Goal: Task Accomplishment & Management: Manage account settings

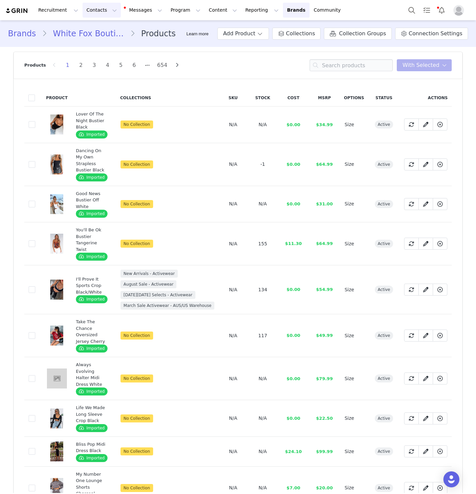
click at [89, 9] on button "Contacts Contacts" at bounding box center [102, 10] width 38 height 15
click at [109, 33] on div "Creators" at bounding box center [104, 29] width 45 height 7
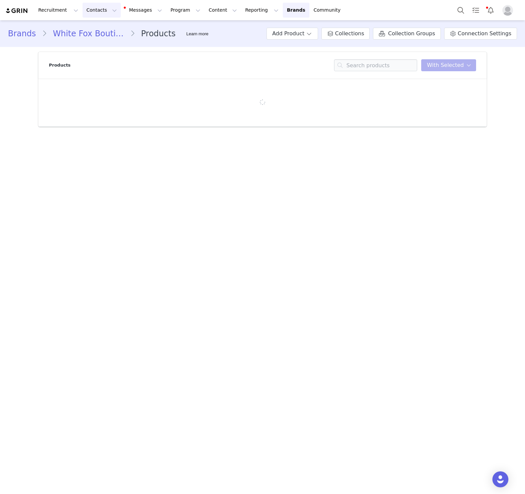
click at [93, 8] on button "Contacts Contacts" at bounding box center [102, 10] width 38 height 15
click at [111, 30] on div "Creators" at bounding box center [104, 29] width 45 height 7
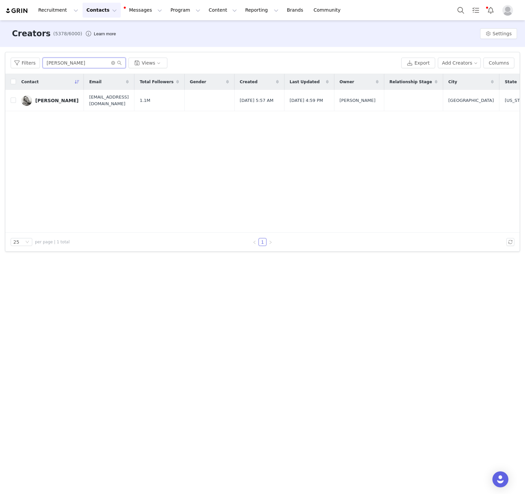
click at [64, 61] on input "maddy dod" at bounding box center [84, 63] width 83 height 11
type input "Lauren bar"
click at [58, 100] on div "Lauren Barnwell" at bounding box center [56, 100] width 43 height 5
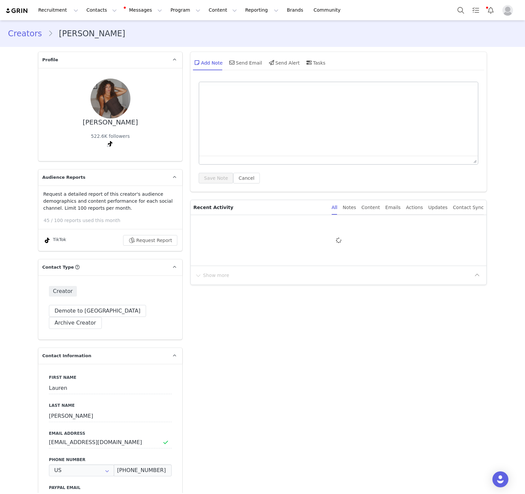
type input "+1 ([GEOGRAPHIC_DATA])"
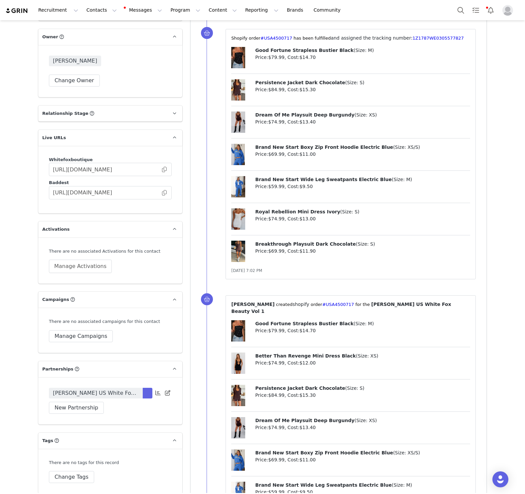
scroll to position [1193, 0]
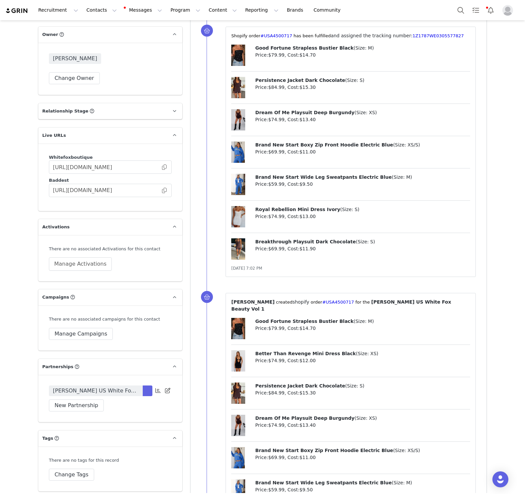
click at [119, 387] on span "Lauren Barnwell US White Fox Beauty Vol 1" at bounding box center [96, 391] width 86 height 8
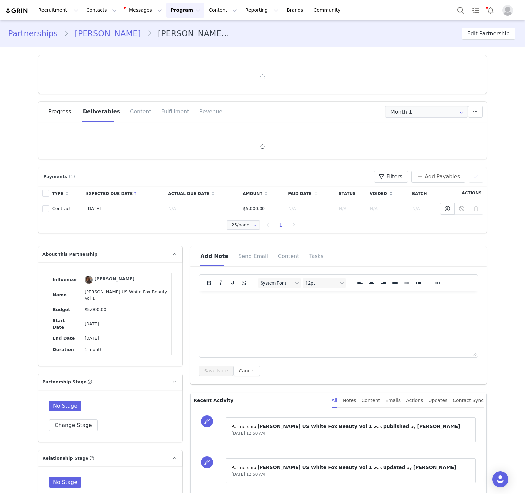
type input "+1 ([GEOGRAPHIC_DATA])"
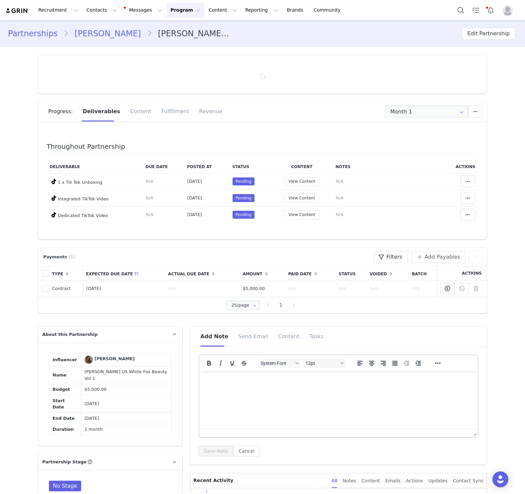
scroll to position [4, 0]
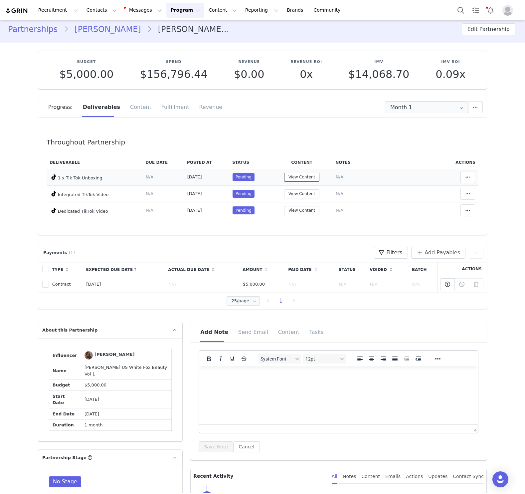
click at [293, 178] on button "View Content" at bounding box center [301, 177] width 35 height 9
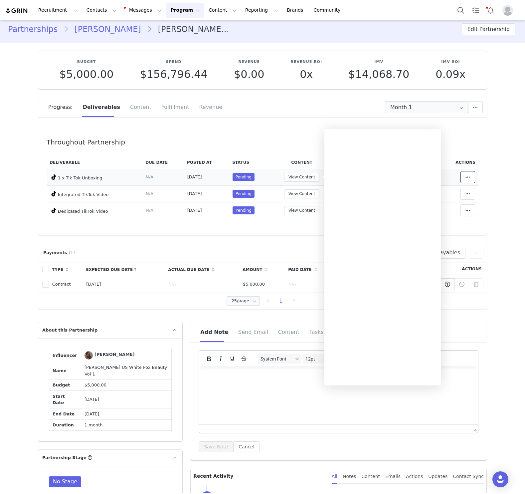
click at [470, 172] on button at bounding box center [468, 177] width 15 height 12
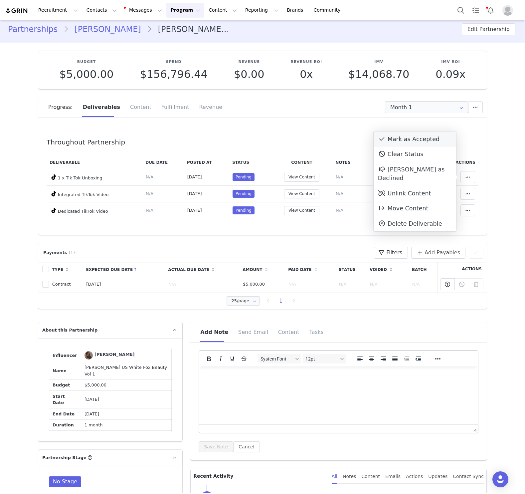
click at [391, 137] on div "Mark as Accepted" at bounding box center [415, 139] width 83 height 15
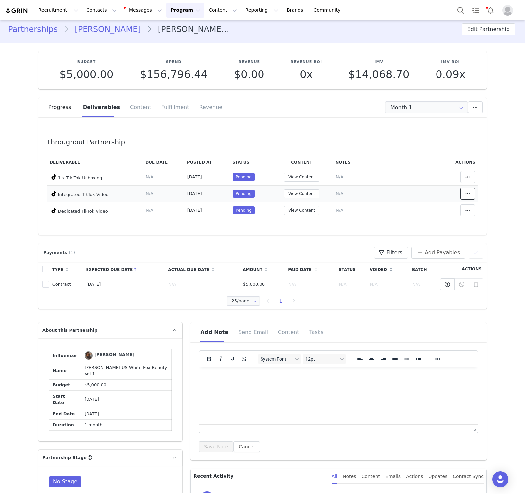
click at [469, 193] on icon at bounding box center [468, 193] width 5 height 5
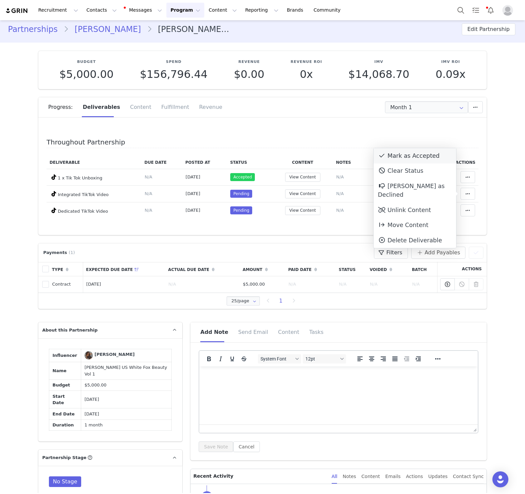
click at [405, 153] on div "Mark as Accepted" at bounding box center [415, 155] width 83 height 15
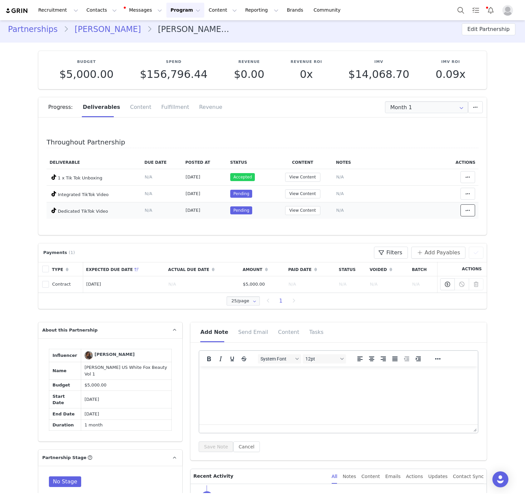
click at [462, 207] on button at bounding box center [468, 210] width 15 height 12
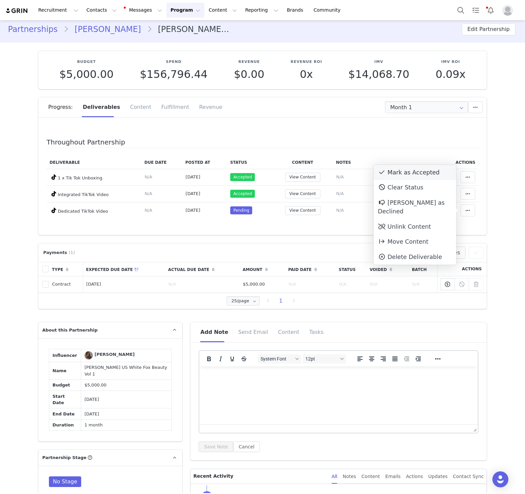
click at [397, 175] on div "Mark as Accepted" at bounding box center [415, 172] width 83 height 15
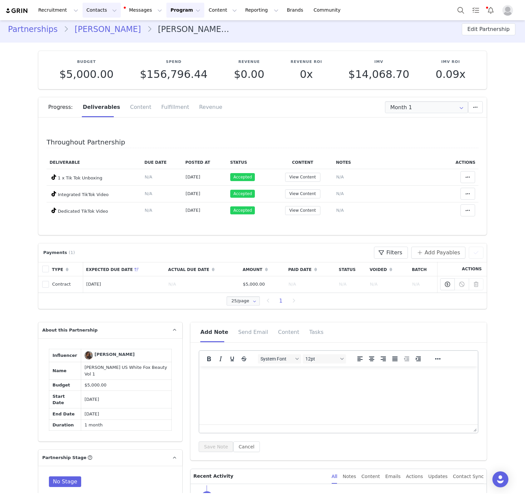
click at [98, 15] on button "Contacts Contacts" at bounding box center [102, 10] width 38 height 15
click at [103, 29] on div "Creators" at bounding box center [104, 29] width 45 height 7
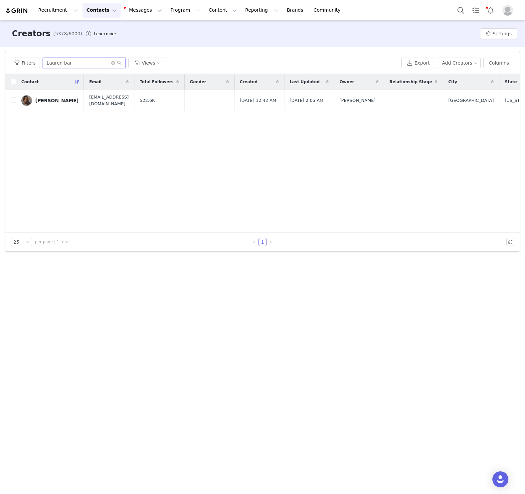
click at [104, 64] on input "Lauren bar" at bounding box center [84, 63] width 83 height 11
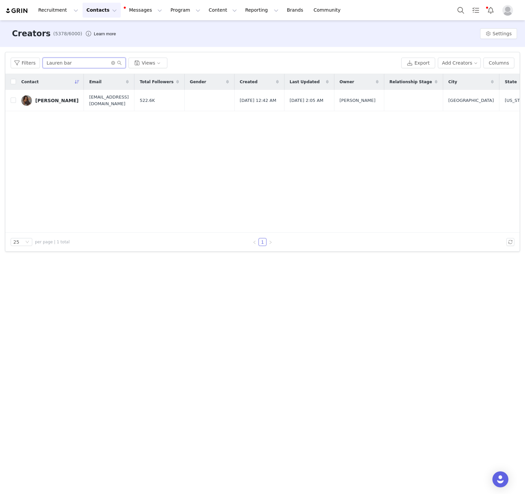
click at [104, 64] on input "Lauren bar" at bounding box center [84, 63] width 83 height 11
paste input "EEMARU"
type input "LEEMARU"
click at [47, 99] on div "Maria Lee" at bounding box center [56, 100] width 43 height 5
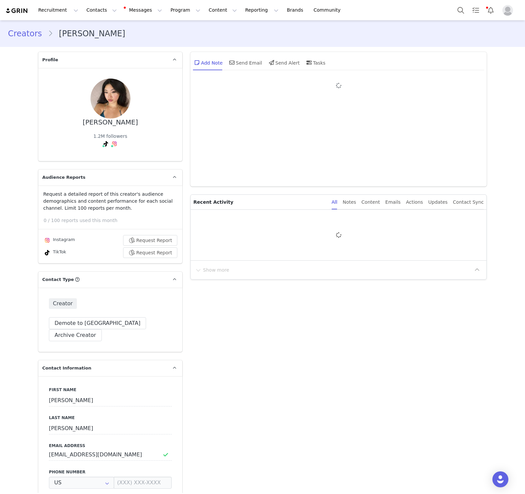
type input "+1 ([GEOGRAPHIC_DATA])"
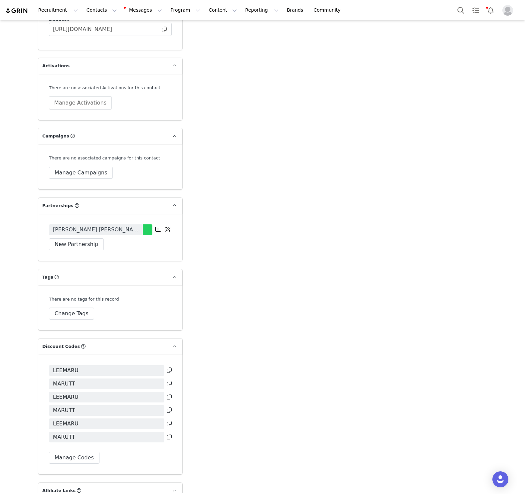
scroll to position [1480, 0]
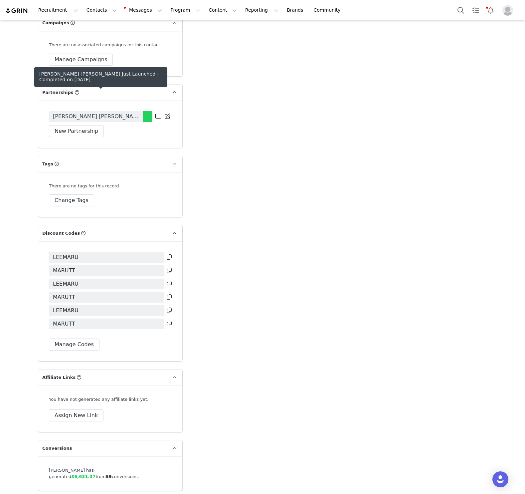
click at [130, 113] on span "Maru Lee x White Fox Just Launched" at bounding box center [96, 117] width 86 height 8
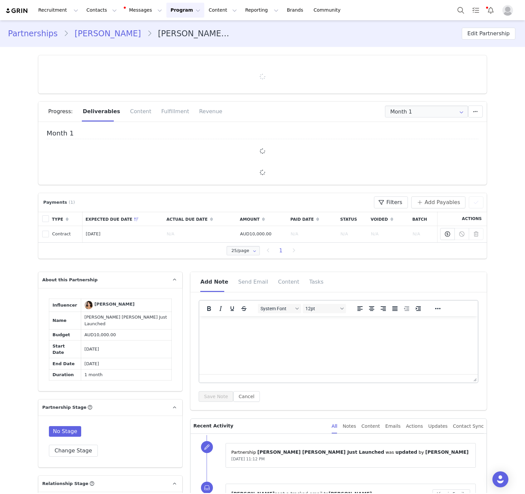
type input "+1 ([GEOGRAPHIC_DATA])"
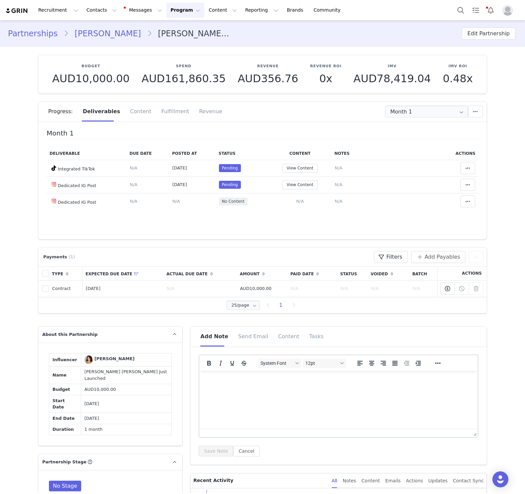
click at [88, 35] on link "Maria Lee" at bounding box center [108, 34] width 78 height 12
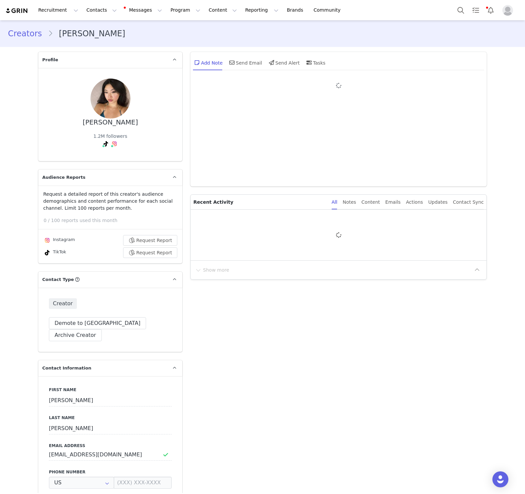
type input "+1 ([GEOGRAPHIC_DATA])"
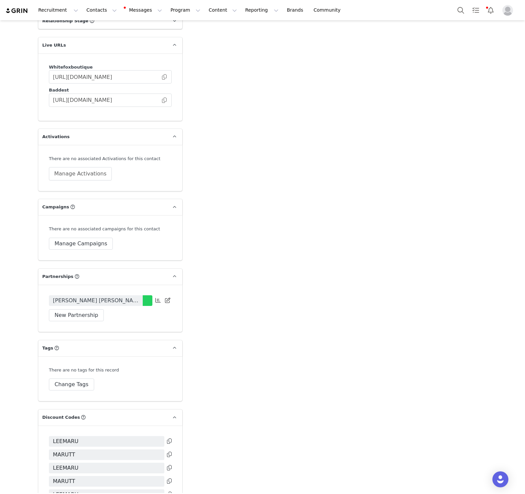
scroll to position [1480, 0]
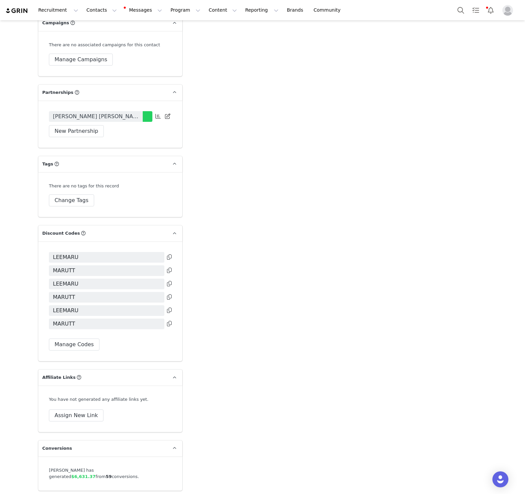
click at [121, 101] on div "Maru Lee x White Fox Just Launched New Partnership New Partnership Start Date E…" at bounding box center [110, 124] width 144 height 47
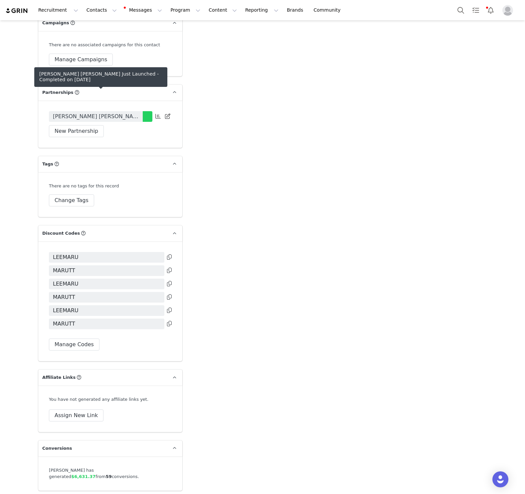
click at [125, 111] on link "Maru Lee x White Fox Just Launched" at bounding box center [96, 116] width 94 height 11
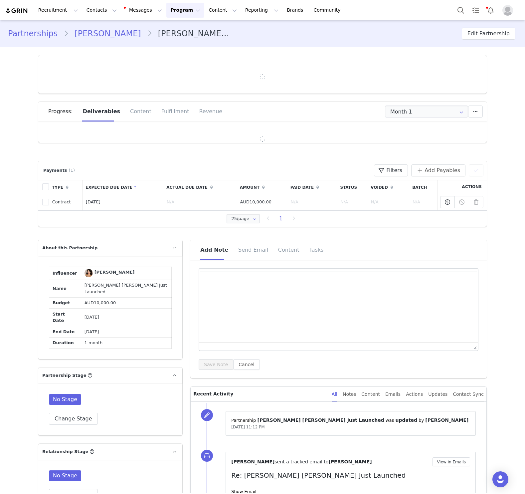
type input "+1 ([GEOGRAPHIC_DATA])"
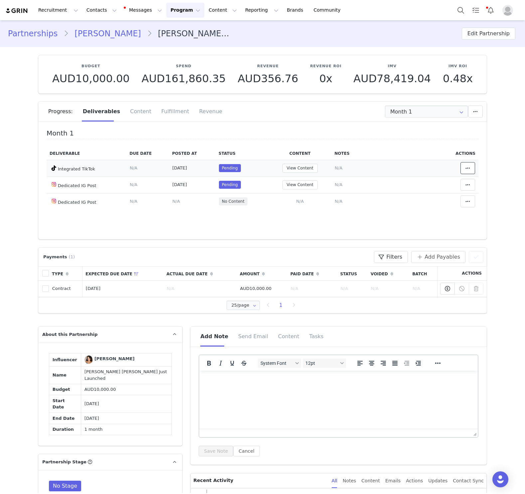
click at [468, 162] on button at bounding box center [468, 168] width 15 height 12
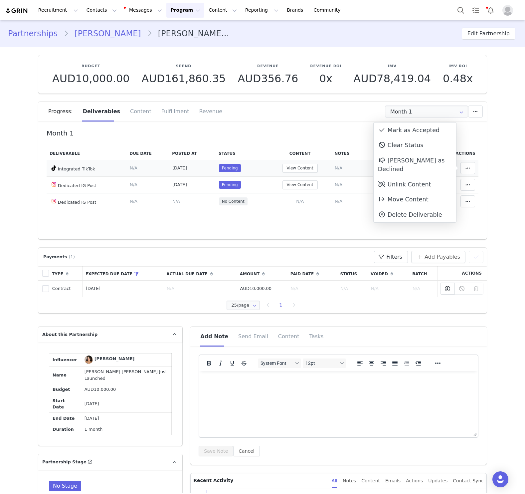
click at [326, 169] on div "View Content" at bounding box center [300, 168] width 57 height 9
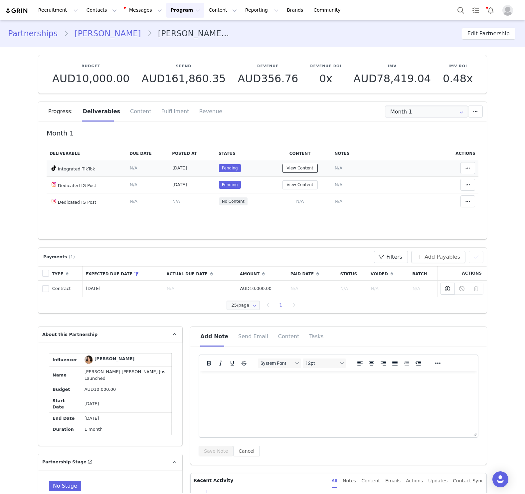
click at [304, 169] on button "View Content" at bounding box center [300, 168] width 35 height 9
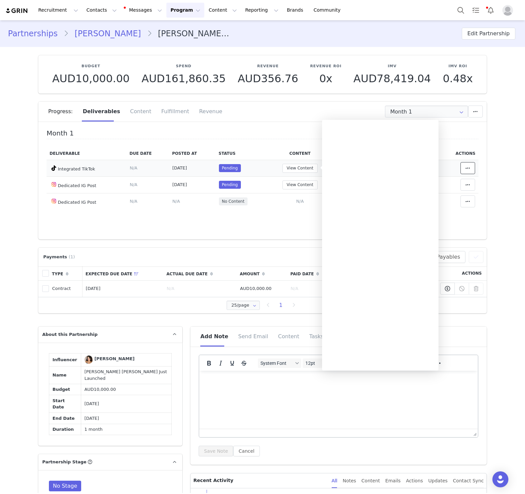
click at [465, 165] on span at bounding box center [468, 168] width 8 height 8
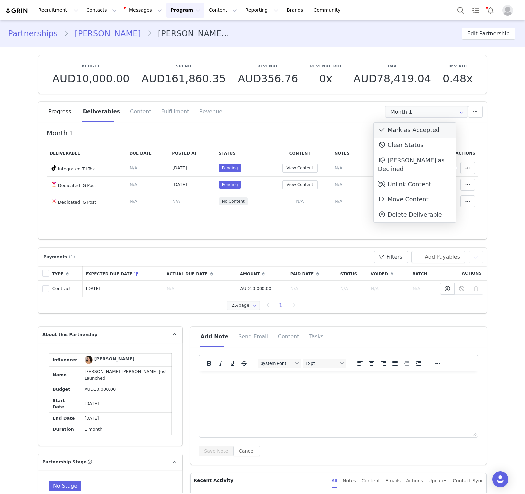
click at [415, 128] on div "Mark as Accepted" at bounding box center [415, 130] width 83 height 15
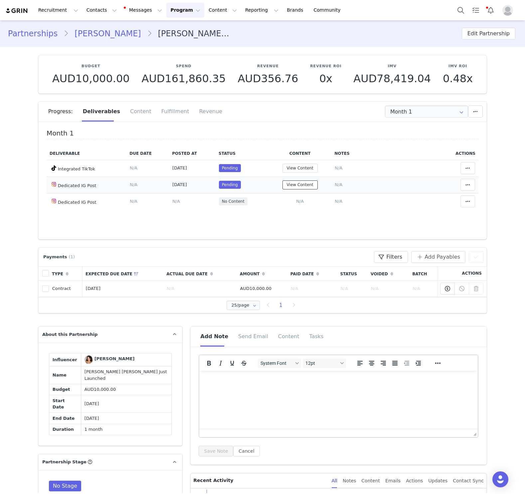
click at [309, 187] on button "View Content" at bounding box center [300, 184] width 35 height 9
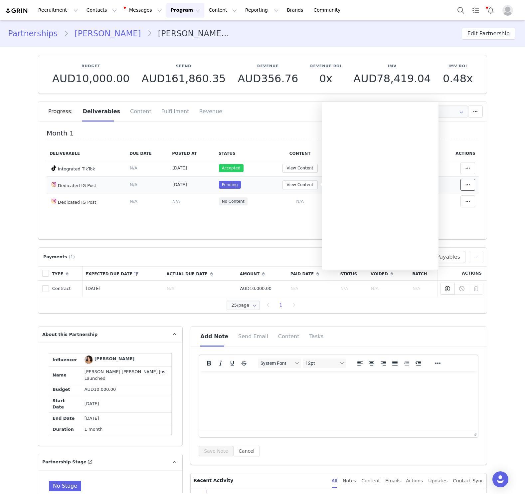
click at [470, 183] on icon at bounding box center [468, 184] width 5 height 5
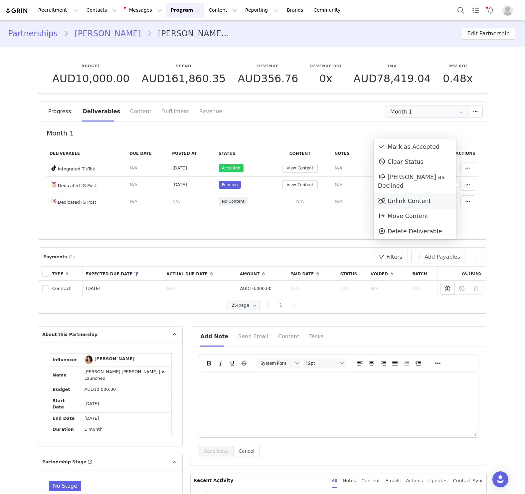
click at [405, 193] on div "Unlink Content" at bounding box center [415, 200] width 83 height 15
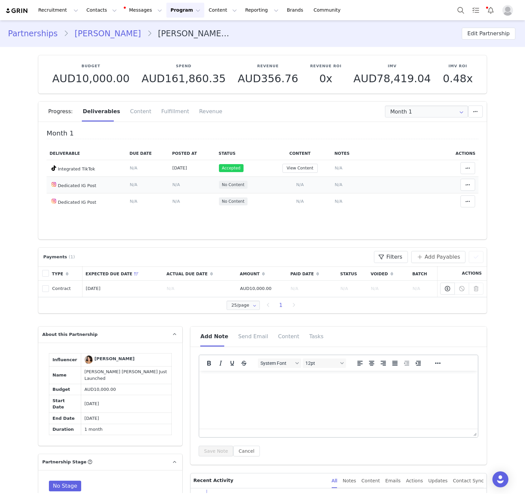
click at [299, 184] on span "N/A" at bounding box center [300, 184] width 8 height 5
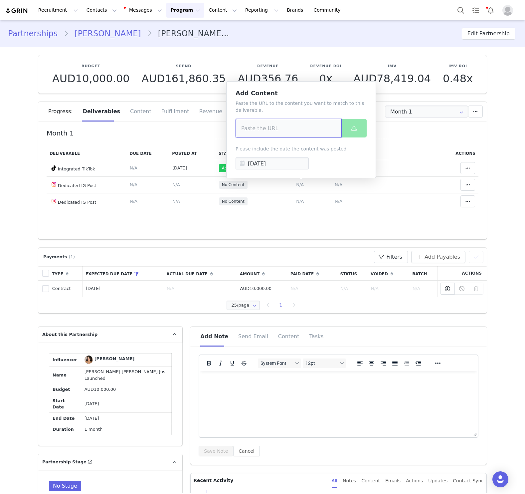
click at [293, 128] on input at bounding box center [289, 128] width 106 height 19
paste input "https://www.instagram.com/p/DNjy1mEh1D2/?hl=en&img_index=1"
type input "https://www.instagram.com/p/DNjy1mEh1D2/?hl=en&img_index=1"
click at [347, 131] on button at bounding box center [354, 128] width 25 height 19
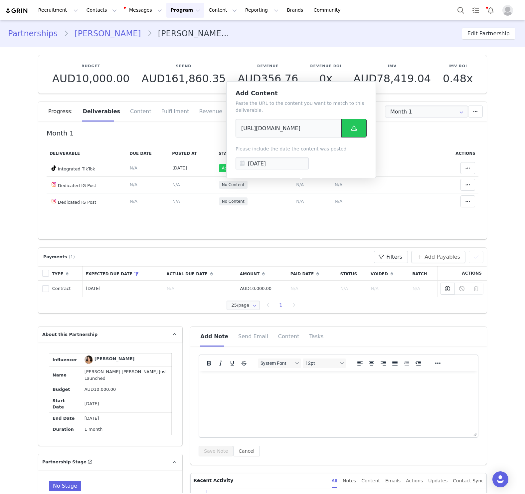
scroll to position [0, 0]
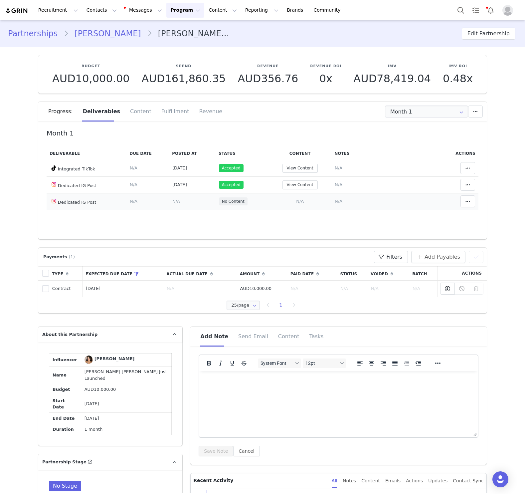
click at [340, 202] on span "N/A" at bounding box center [339, 201] width 8 height 5
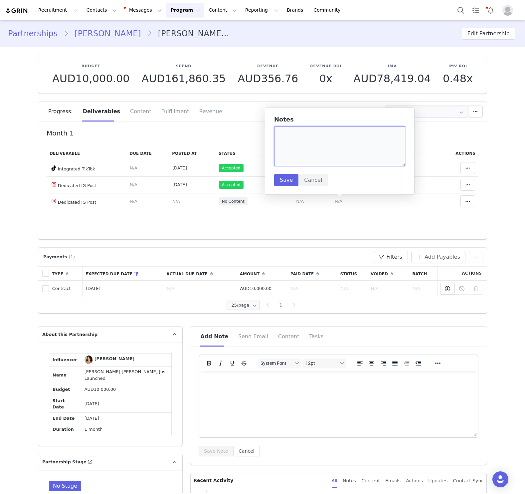
click at [327, 154] on textarea at bounding box center [339, 146] width 131 height 40
paste textarea "https://www.instagram.com/p/DM1BBetpSby/?hl=en&img_index=1"
click at [314, 143] on textarea "https://www.instagram.com/p/DM1BBetpSby/?hl=en&img_index=1" at bounding box center [339, 146] width 131 height 40
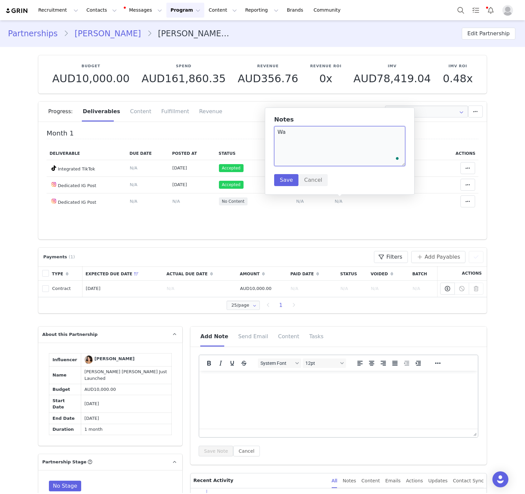
type textarea "W"
paste textarea "https://www.instagram.com/p/DM1BBetpSby/?hl=en&img_index=1"
type textarea "https://www.instagram.com/p/DM1BBetpSby/?hl=en&img_index=1"
click at [288, 179] on button "Save" at bounding box center [286, 180] width 24 height 12
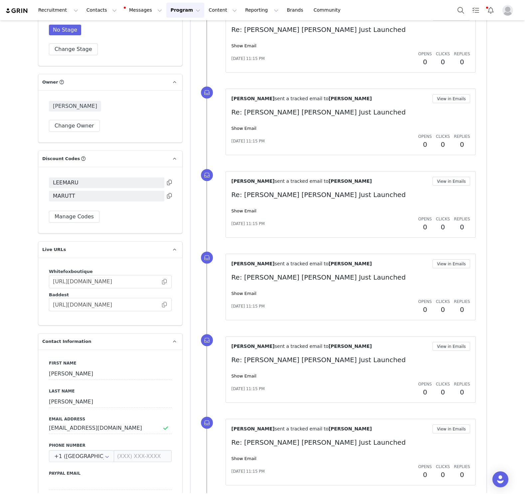
scroll to position [572, 0]
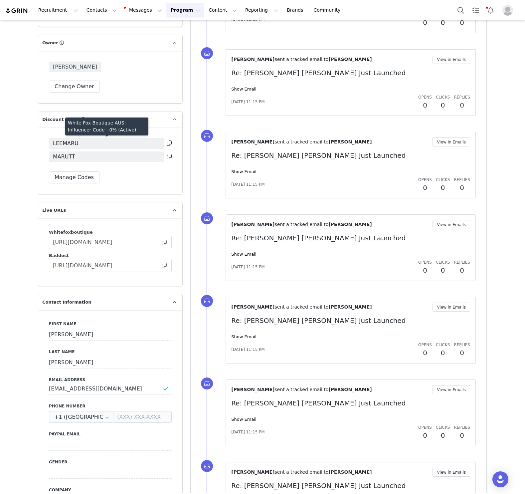
click at [172, 147] on div "LEEMARU MARUTT Manage Codes" at bounding box center [110, 161] width 144 height 67
click at [170, 154] on icon at bounding box center [169, 156] width 5 height 5
click at [172, 132] on div "LEEMARU MARUTT Manage Codes" at bounding box center [110, 161] width 144 height 67
click at [169, 141] on icon at bounding box center [169, 143] width 5 height 5
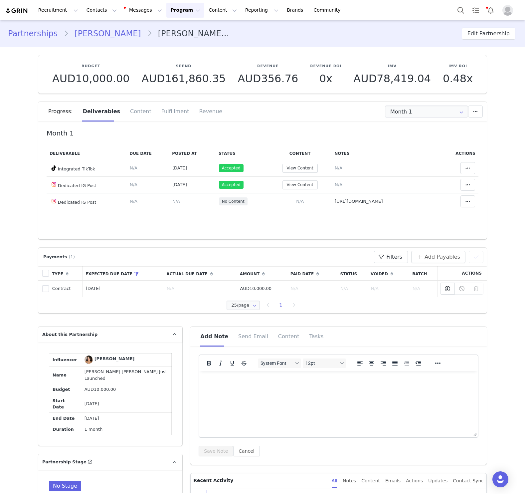
click at [85, 38] on link "Maria Lee" at bounding box center [108, 34] width 78 height 12
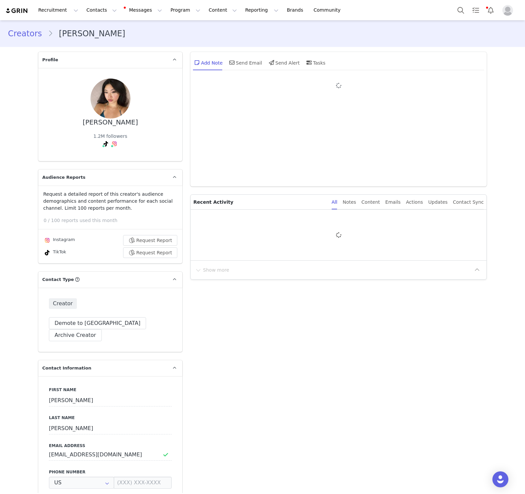
type input "+1 ([GEOGRAPHIC_DATA])"
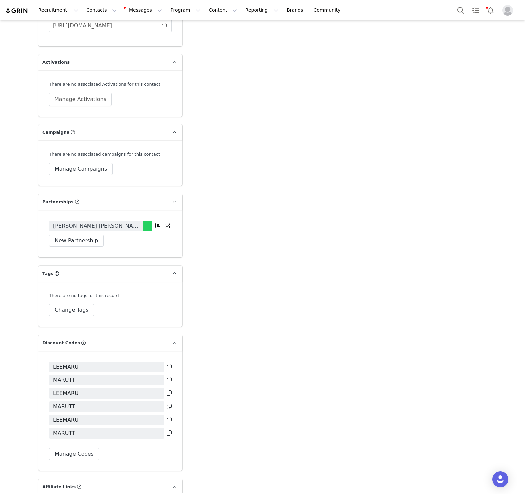
scroll to position [1480, 0]
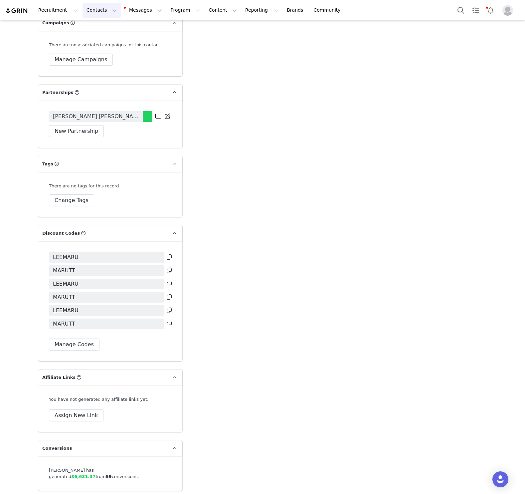
click at [85, 10] on button "Contacts Contacts" at bounding box center [102, 10] width 38 height 15
click at [92, 24] on link "Creators" at bounding box center [104, 29] width 53 height 12
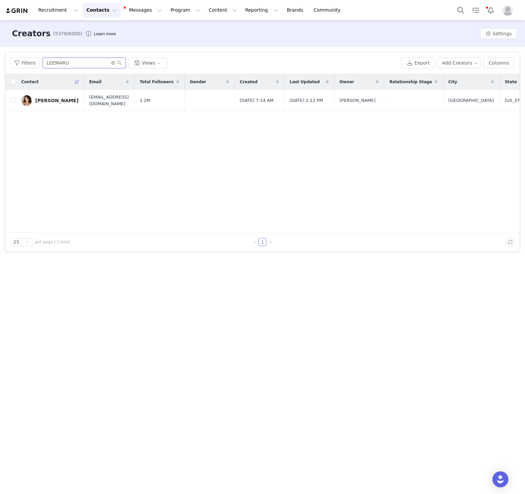
click at [63, 62] on input "LEEMARU" at bounding box center [84, 63] width 83 height 11
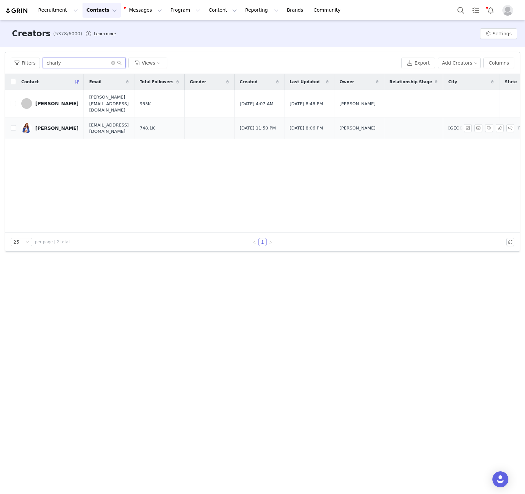
type input "charly"
click at [40, 126] on div "Charly Barby" at bounding box center [56, 128] width 43 height 5
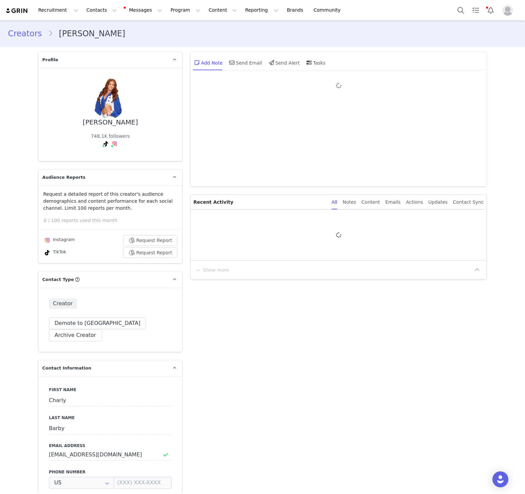
type input "+1 ([GEOGRAPHIC_DATA])"
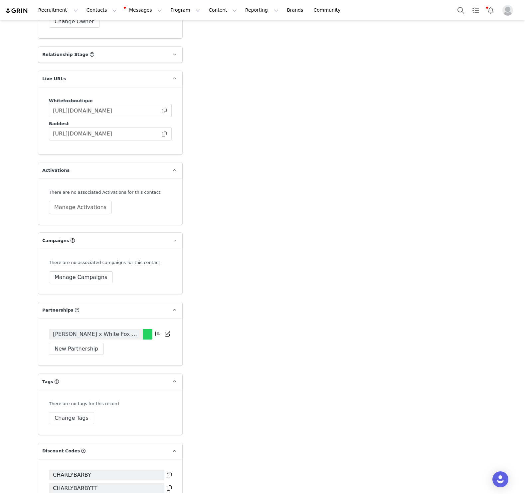
scroll to position [1480, 0]
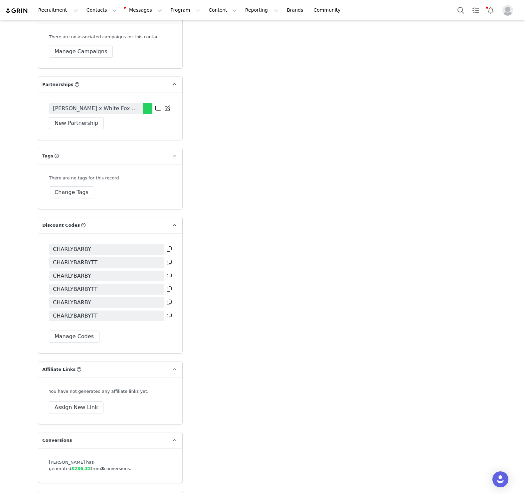
click at [168, 313] on icon at bounding box center [169, 315] width 5 height 5
click at [75, 331] on button "Manage Codes" at bounding box center [74, 337] width 51 height 12
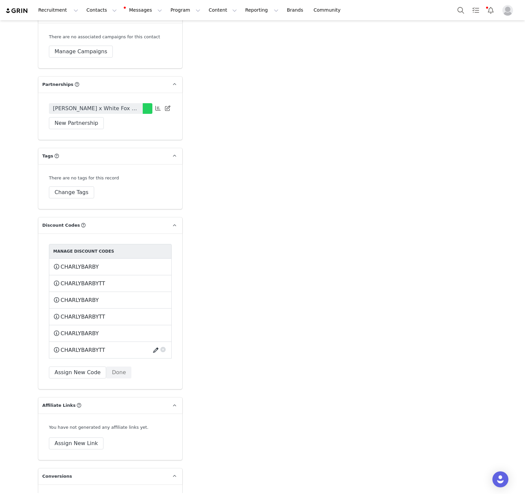
click at [154, 345] on button "button" at bounding box center [157, 350] width 9 height 11
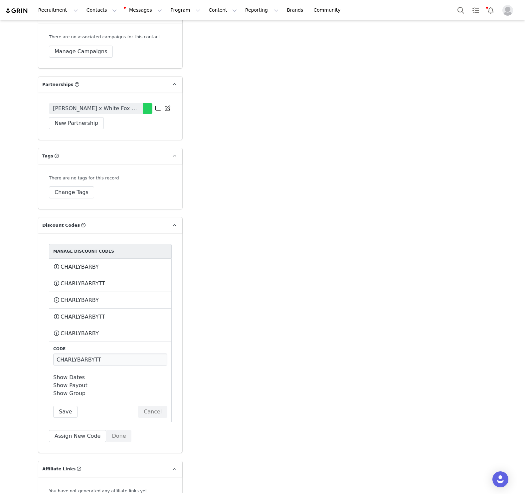
click at [65, 374] on link "Show Dates" at bounding box center [69, 377] width 32 height 6
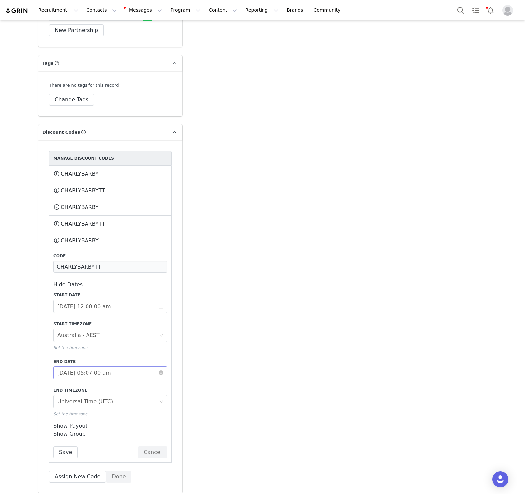
scroll to position [1572, 0]
click at [155, 219] on button "button" at bounding box center [157, 224] width 9 height 11
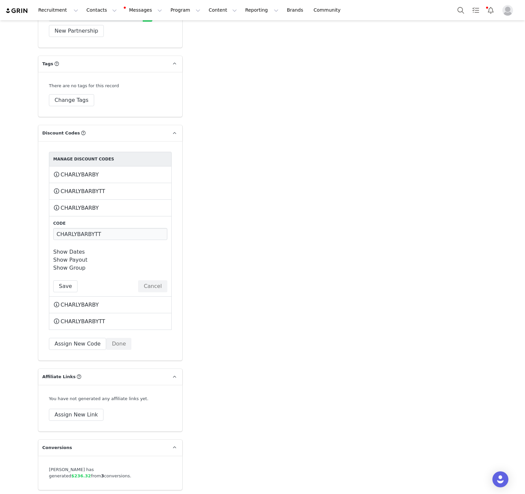
click at [72, 234] on div "Code CHARLYBARBYTT Show Dates Start Date 2020-08-28 12:00:00 am Start Timezone …" at bounding box center [110, 256] width 114 height 72
click at [72, 249] on link "Show Dates" at bounding box center [69, 252] width 32 height 6
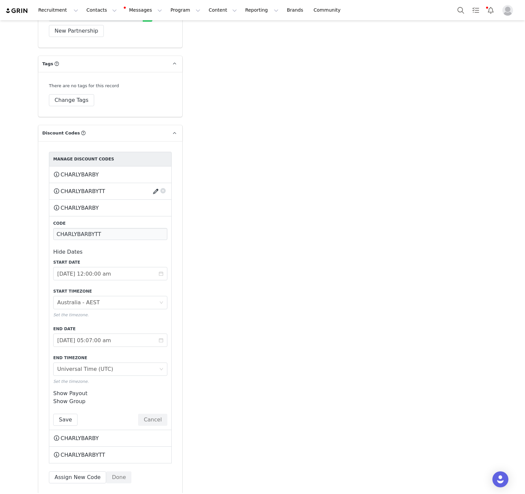
click at [155, 186] on button "button" at bounding box center [157, 191] width 9 height 11
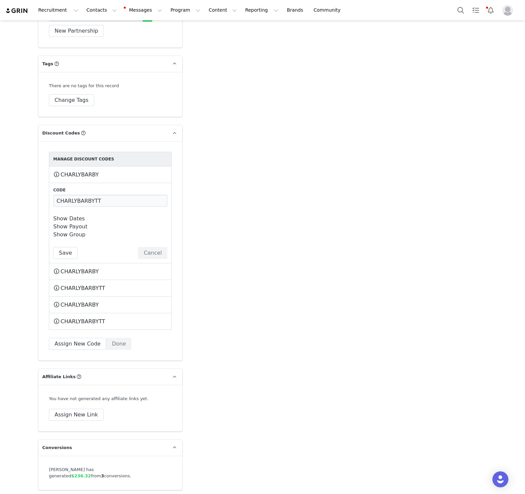
click at [70, 215] on link "Show Dates" at bounding box center [69, 218] width 32 height 6
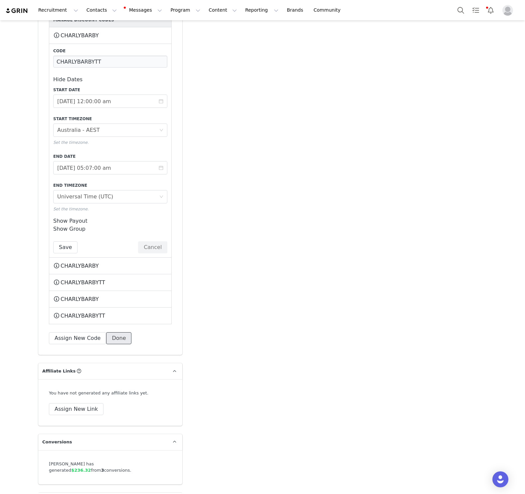
click at [117, 332] on button "Done" at bounding box center [118, 338] width 25 height 12
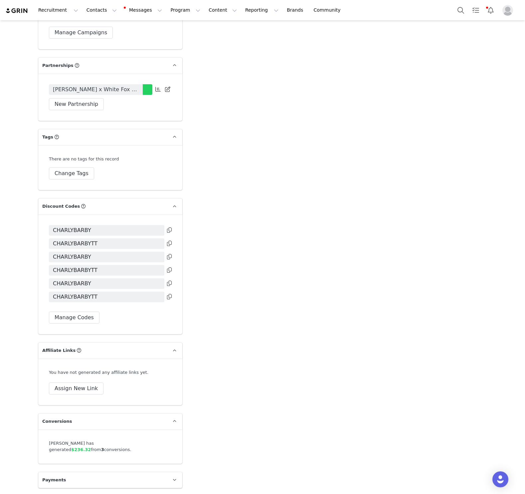
scroll to position [1480, 0]
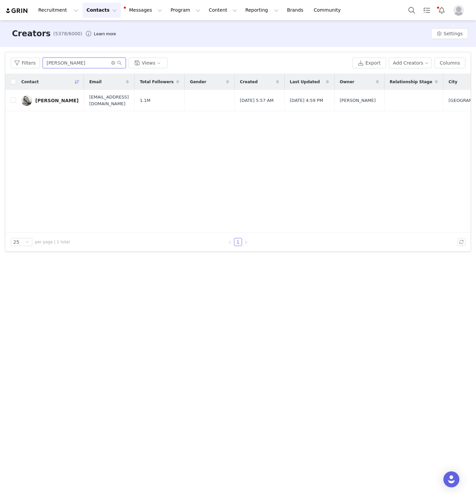
click at [88, 62] on input "[PERSON_NAME]" at bounding box center [84, 63] width 83 height 11
click at [88, 62] on input "maddy dod" at bounding box center [84, 63] width 83 height 11
paste input "[PERSON_NAME]"
type input "[PERSON_NAME]"
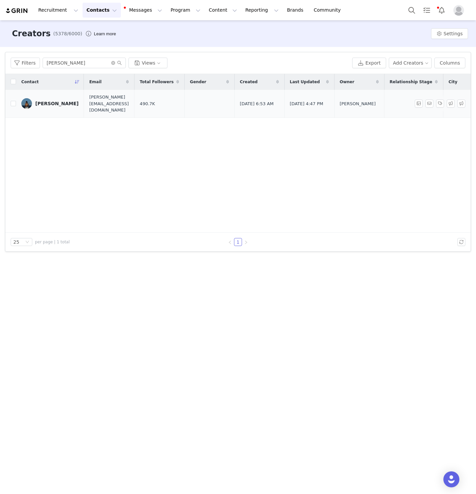
click at [64, 98] on link "[PERSON_NAME]" at bounding box center [49, 103] width 57 height 11
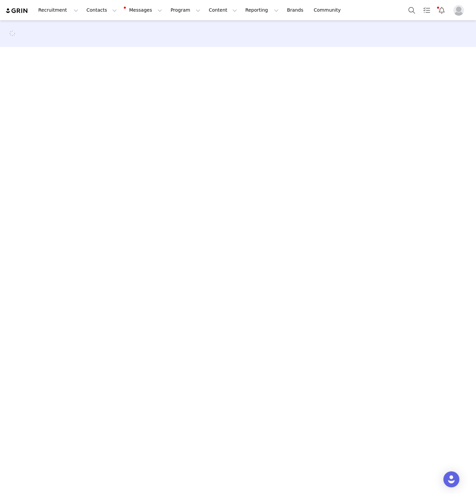
click at [64, 96] on main at bounding box center [238, 256] width 476 height 473
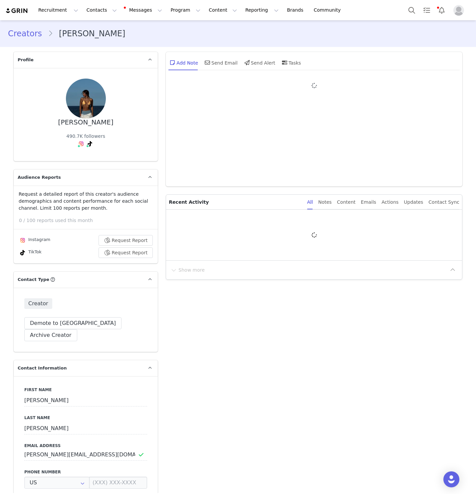
type input "+1 ([GEOGRAPHIC_DATA])"
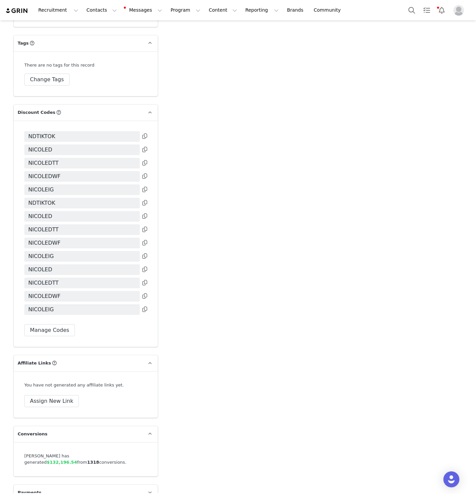
scroll to position [1504, 0]
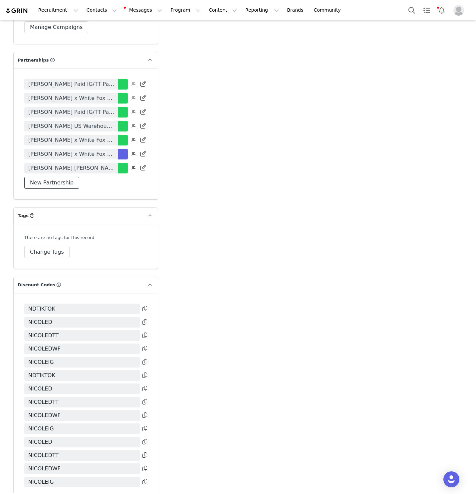
click at [44, 177] on button "New Partnership" at bounding box center [51, 183] width 55 height 12
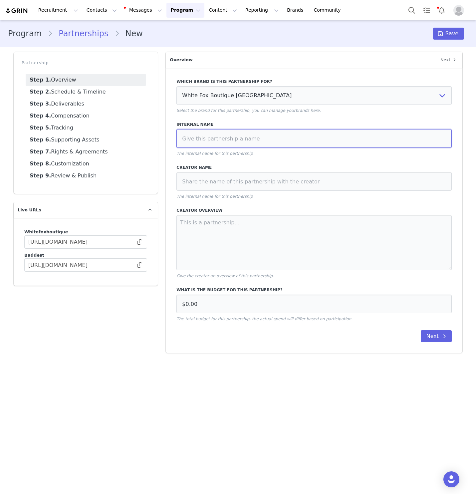
click at [367, 133] on input at bounding box center [313, 138] width 275 height 19
paste input "Nicole DeLosReyes x White Fox Birthday Month"
type input "Nicole DeLosReyes x White Fox Birthday Month"
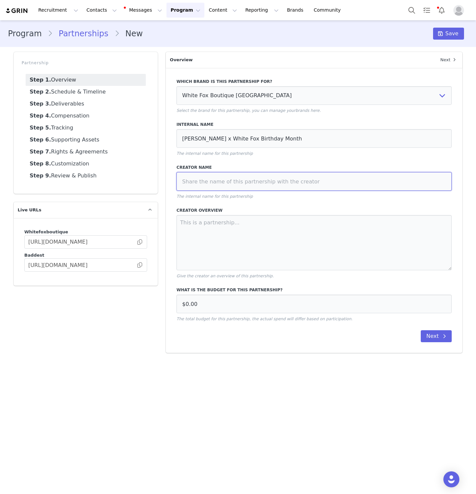
click at [340, 174] on input at bounding box center [313, 181] width 275 height 19
paste input "Nicole DeLosReyes x White Fox Birthday Month"
type input "Nicole DeLosReyes x White Fox Birthday Month"
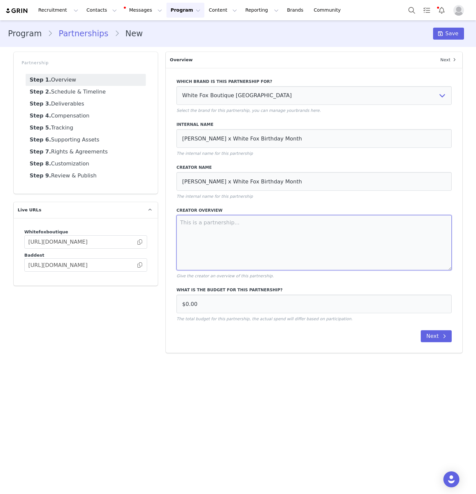
click at [305, 239] on textarea at bounding box center [313, 242] width 275 height 55
click at [332, 238] on textarea "To enrich screen reader interactions, please activate Accessibility in Grammarl…" at bounding box center [313, 242] width 275 height 55
paste textarea "CAMPAIGN OVERVIEW: 1 x Dedicated IG Static (White Fox Collab Post) 2 x Integrat…"
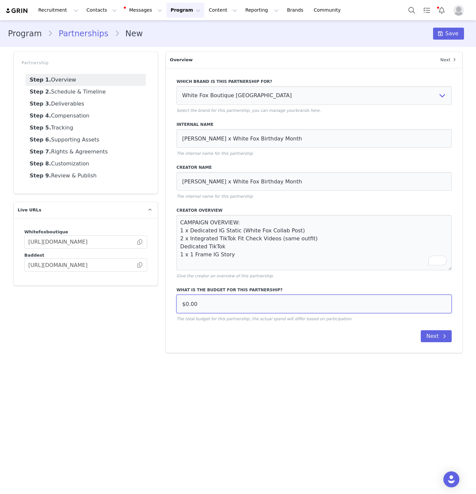
click at [387, 296] on input "$0.00" at bounding box center [313, 304] width 275 height 19
click at [387, 297] on input "$0.00" at bounding box center [313, 304] width 275 height 19
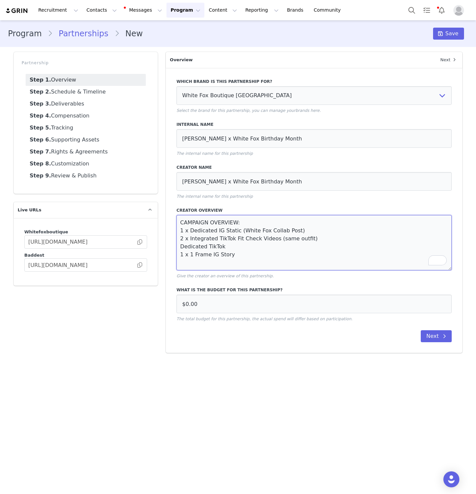
click at [368, 256] on textarea "CAMPAIGN OVERVIEW: 1 x Dedicated IG Static (White Fox Collab Post) 2 x Integrat…" at bounding box center [313, 242] width 275 height 55
paste textarea "FEE FOR CAMPAIGN: $2,000 USD + $2,500 Voucher"
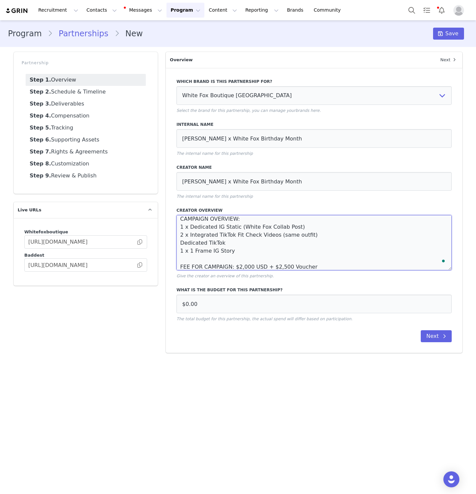
scroll to position [12, 0]
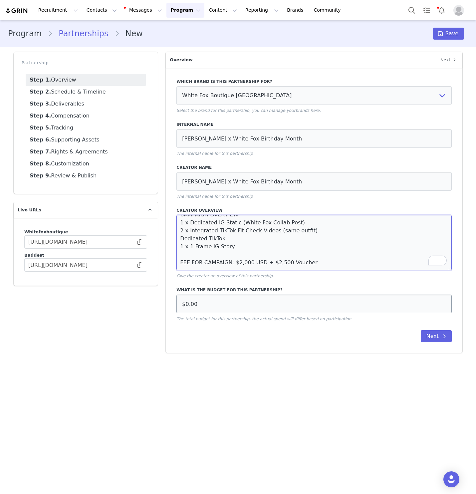
type textarea "CAMPAIGN OVERVIEW: 1 x Dedicated IG Static (White Fox Collab Post) 2 x Integrat…"
click at [213, 301] on input "$0.00" at bounding box center [313, 304] width 275 height 19
type input "$2,000.00"
click at [444, 330] on div "Which brand is this partnership for? White Fox Boutique USA White Fox Boutique …" at bounding box center [314, 210] width 297 height 285
click at [443, 334] on icon at bounding box center [444, 336] width 3 height 5
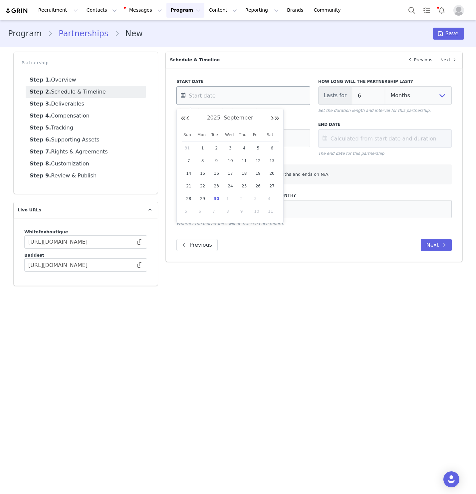
click at [193, 104] on input "text" at bounding box center [243, 95] width 134 height 19
click at [200, 198] on span "29" at bounding box center [203, 199] width 8 height 8
type input "Sep 29 2025"
type input "Mar 29 2026"
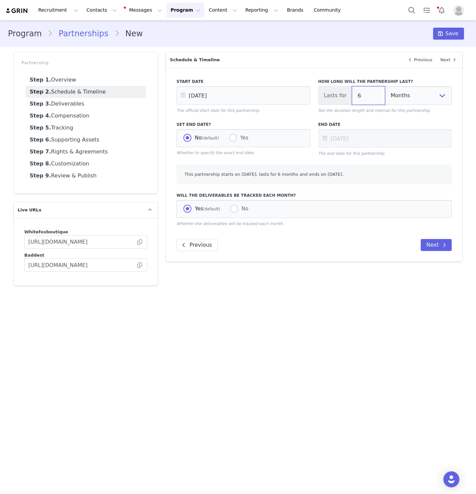
click at [358, 97] on input "6" at bounding box center [368, 95] width 33 height 19
type input "Sep 29 2025"
type input "1"
type input "Oct 29 2025"
type input "1"
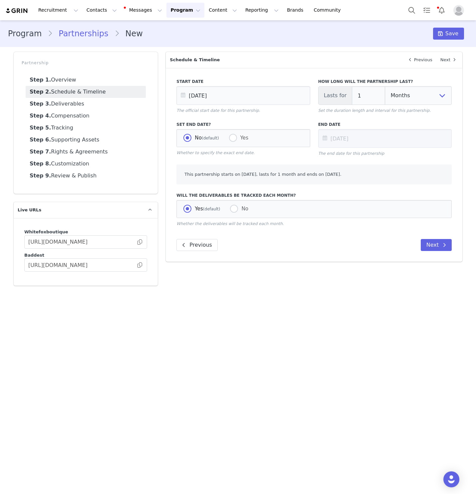
click at [378, 296] on main "Program Partnerships New Save Partnership Step 1. Overview Step 2. Schedule & T…" at bounding box center [238, 256] width 476 height 473
click at [443, 227] on div "Will the deliverables be tracked each month? Yes (default) No Whether the deliv…" at bounding box center [313, 209] width 283 height 42
click at [442, 244] on span at bounding box center [445, 245] width 8 height 8
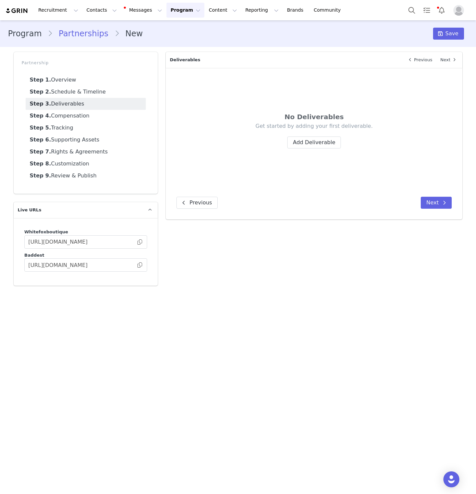
click at [319, 134] on div "Get started by adding your first deliverable. Add Deliverable" at bounding box center [313, 136] width 235 height 26
click at [324, 144] on button "Add Deliverable" at bounding box center [314, 143] width 54 height 12
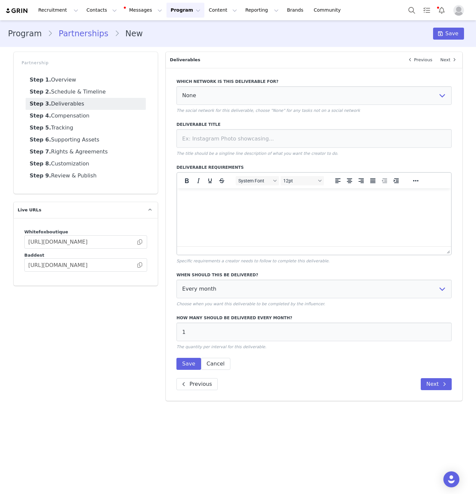
scroll to position [0, 0]
click at [216, 103] on select "None YouTube Twitter Instagram Facebook Twitch TikTok Pinterest" at bounding box center [313, 95] width 275 height 19
select select "5"
click at [176, 86] on select "None YouTube Twitter Instagram Facebook Twitch TikTok Pinterest" at bounding box center [313, 95] width 275 height 19
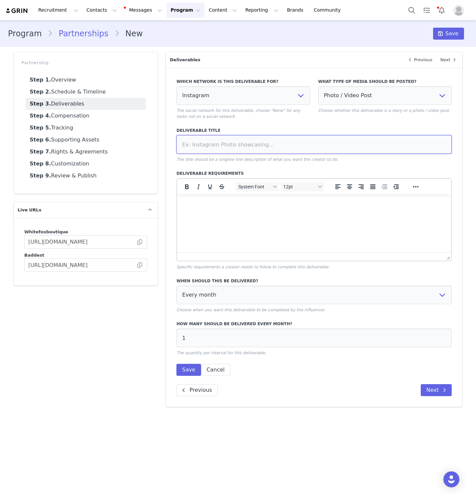
click at [325, 142] on input at bounding box center [313, 144] width 275 height 19
paste input "Dedicated IG Static"
type input "Dedicated IG Static"
select select
type input "Dedicated IG Static"
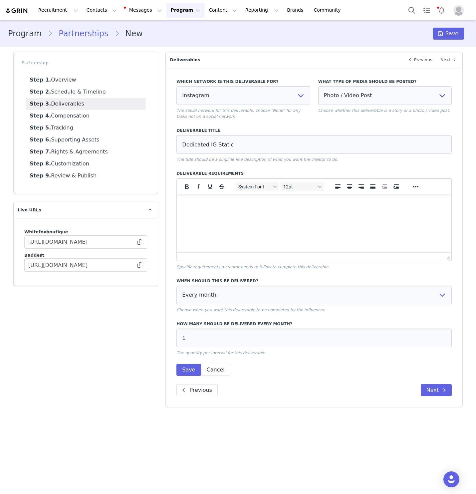
click at [386, 58] on p "Deliverables" at bounding box center [284, 60] width 236 height 16
click at [386, 84] on label "What type of media should be posted?" at bounding box center [385, 82] width 134 height 6
click at [388, 95] on select "Photo / Video Post Story Text in Bio Highlight Reel" at bounding box center [385, 95] width 134 height 19
select select
click at [318, 86] on select "Photo / Video Post Story Text in Bio Highlight Reel" at bounding box center [385, 95] width 134 height 19
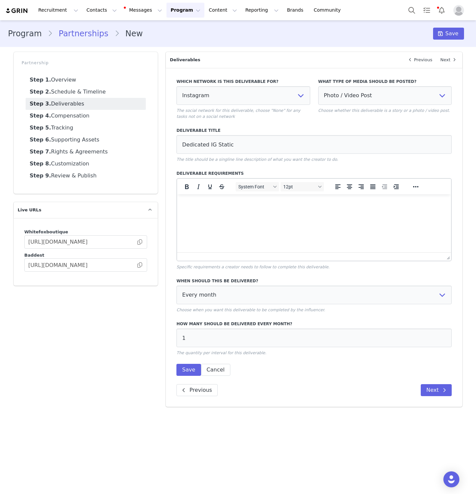
click at [302, 258] on div at bounding box center [314, 256] width 274 height 8
click at [258, 253] on div at bounding box center [314, 256] width 274 height 8
click at [252, 212] on html at bounding box center [314, 203] width 274 height 18
click at [250, 289] on select "Every month Every other month In specific months Throughout partnership" at bounding box center [313, 295] width 275 height 19
select select "throughout"
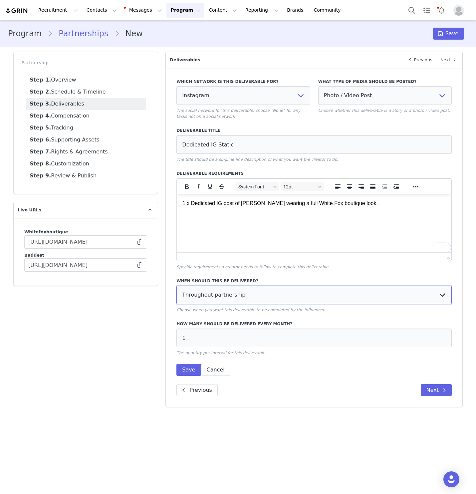
click at [176, 286] on select "Every month Every other month In specific months Throughout partnership" at bounding box center [313, 295] width 275 height 19
click at [188, 368] on button "Save" at bounding box center [188, 370] width 24 height 12
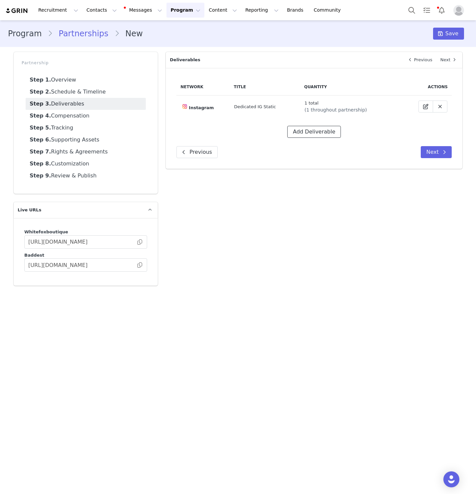
click at [316, 133] on button "Add Deliverable" at bounding box center [314, 132] width 54 height 12
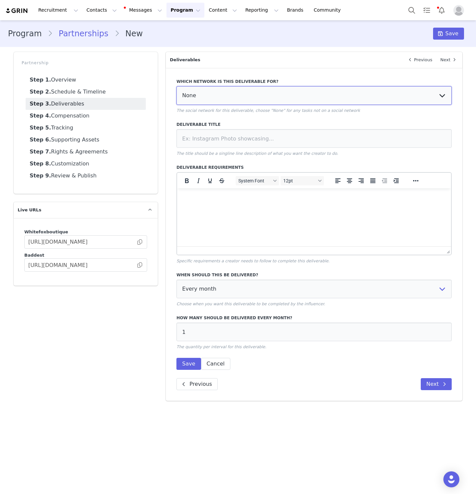
click at [313, 88] on select "None YouTube Twitter Instagram Facebook Twitch TikTok Pinterest" at bounding box center [313, 95] width 275 height 19
click at [176, 86] on select "None YouTube Twitter Instagram Facebook Twitch TikTok Pinterest" at bounding box center [313, 95] width 275 height 19
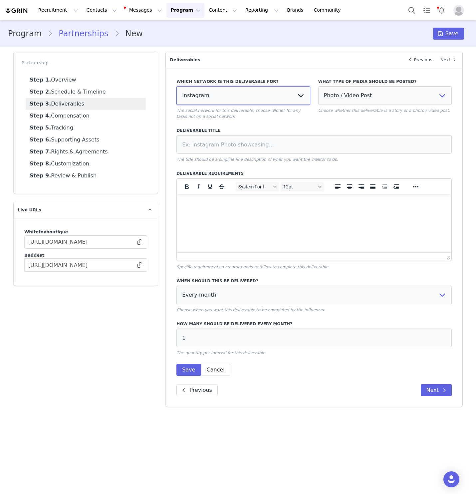
click at [289, 93] on select "None YouTube Twitter Instagram Facebook Twitch TikTok Pinterest" at bounding box center [243, 95] width 134 height 19
click at [176, 86] on select "None YouTube Twitter Instagram Facebook Twitch TikTok Pinterest" at bounding box center [243, 95] width 134 height 19
click at [266, 97] on select "None YouTube Twitter Instagram Facebook Twitch TikTok Pinterest" at bounding box center [243, 95] width 134 height 19
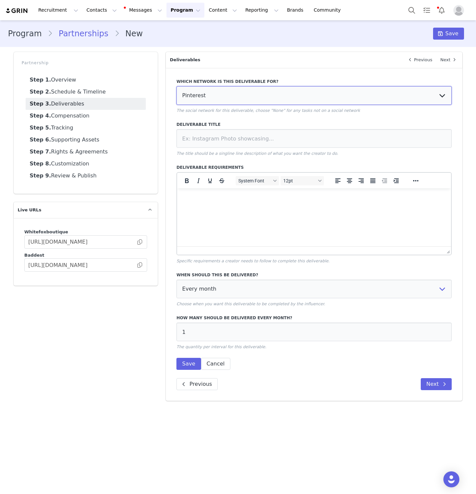
select select "9"
click at [176, 86] on select "None YouTube Twitter Instagram Facebook Twitch TikTok Pinterest" at bounding box center [313, 95] width 275 height 19
click at [268, 135] on input at bounding box center [313, 138] width 275 height 19
paste input "2 x Integrated TikTok Fit Check Videos (same outfit)"
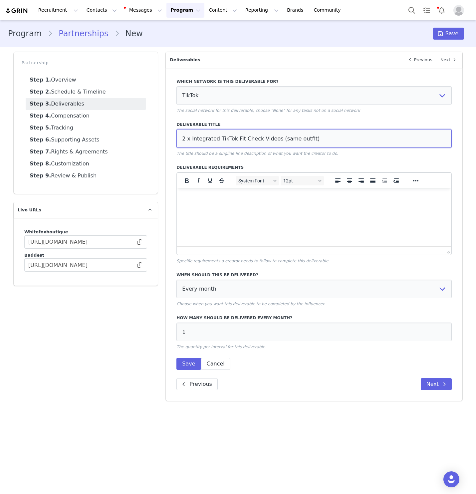
type input "2 x Integrated TikTok Fit Check Videos (same outfit)"
click at [262, 200] on p "Rich Text Area. Press ALT-0 for help." at bounding box center [313, 197] width 263 height 7
click at [361, 206] on html at bounding box center [314, 197] width 274 height 18
paste body "To enrich screen reader interactions, please activate Accessibility in Grammarl…"
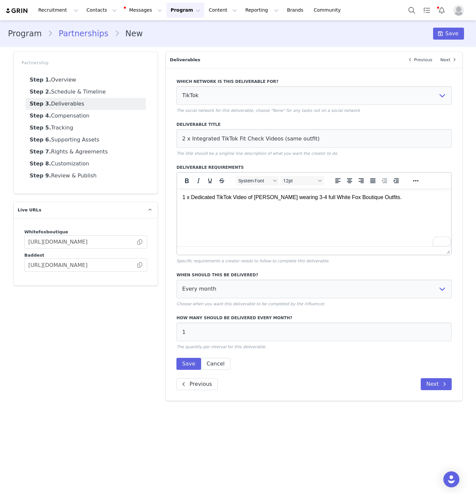
click at [392, 196] on p "1 x Dedicated TikTok Video of Nicole wearing 3-4 full White Fox Boutique Outfit…" at bounding box center [313, 197] width 263 height 7
click at [359, 201] on p "1 x Dedicated TikTok Video of Nicole wearing 3-4 full White Fox Boutique Outfit…" at bounding box center [313, 197] width 263 height 7
click at [352, 217] on html "1 x Dedicated TikTok Video of Nicole wearing 3-4 full White Fox Boutique Birthd…" at bounding box center [314, 203] width 274 height 31
click at [242, 288] on select "Every month Every other month In specific months Throughout partnership" at bounding box center [313, 289] width 275 height 19
select select "throughout"
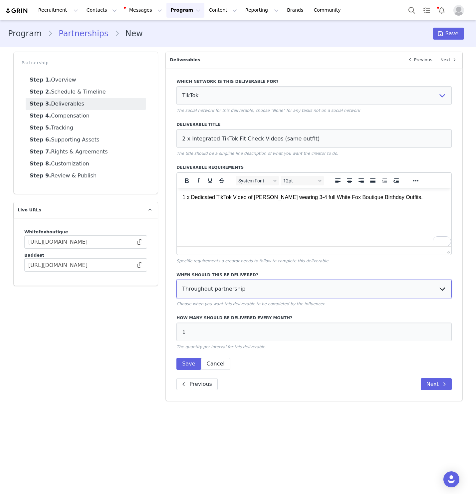
click at [176, 280] on select "Every month Every other month In specific months Throughout partnership" at bounding box center [313, 289] width 275 height 19
click at [182, 363] on button "Save" at bounding box center [188, 364] width 24 height 12
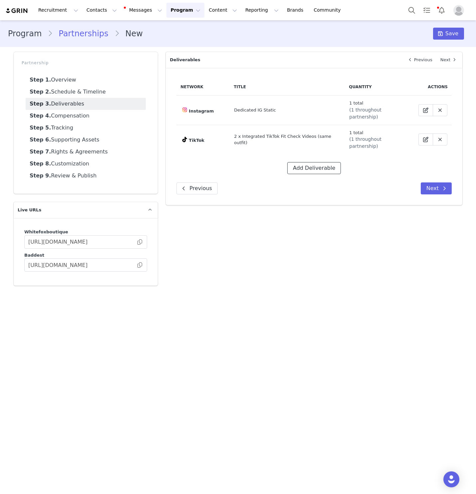
click at [315, 162] on button "Add Deliverable" at bounding box center [314, 168] width 54 height 12
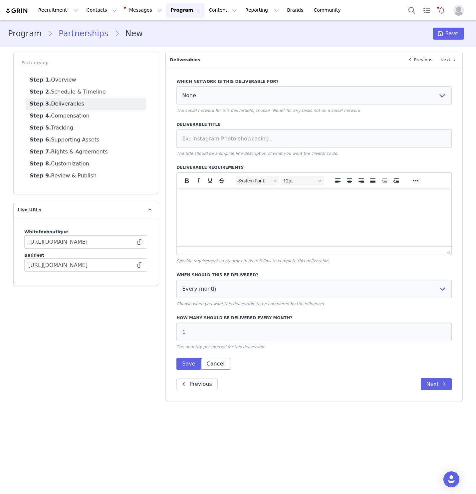
click at [219, 367] on button "Cancel" at bounding box center [215, 364] width 29 height 12
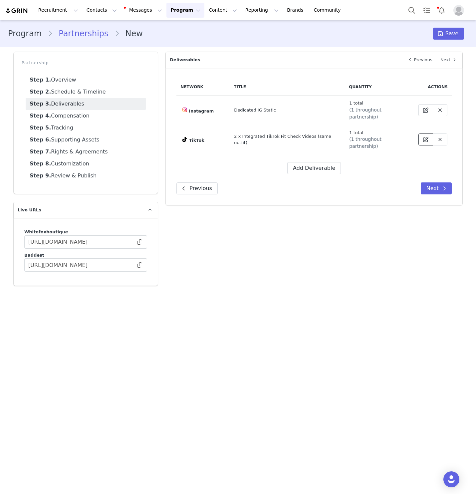
click at [428, 137] on icon at bounding box center [425, 139] width 5 height 5
select select "9"
select select "throughout"
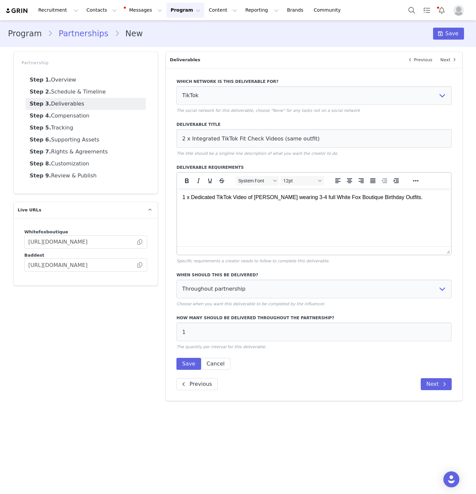
click at [322, 320] on label "How many should be delivered throughout the partnership?" at bounding box center [313, 318] width 275 height 6
click at [326, 334] on input "1" at bounding box center [313, 332] width 275 height 19
type input "2"
click at [191, 366] on button "Save" at bounding box center [188, 364] width 24 height 12
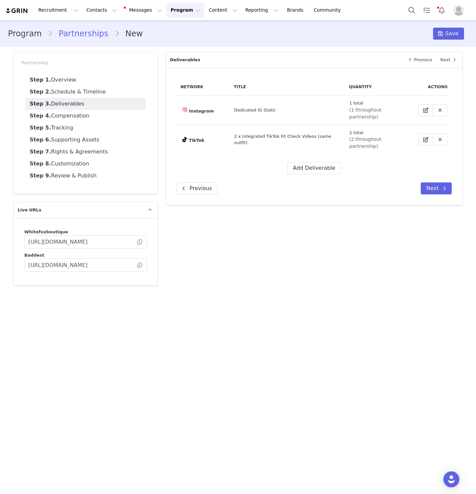
click at [306, 161] on div "Network Title Quantity Actions Instagram Dedicated IG Static 1 total (1 through…" at bounding box center [314, 136] width 297 height 137
click at [306, 162] on button "Add Deliverable" at bounding box center [314, 168] width 54 height 12
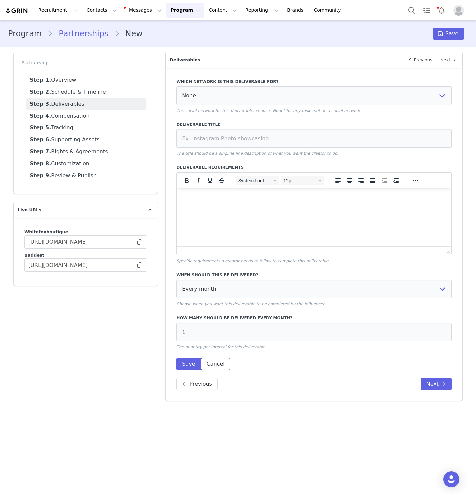
click at [212, 359] on button "Cancel" at bounding box center [215, 364] width 29 height 12
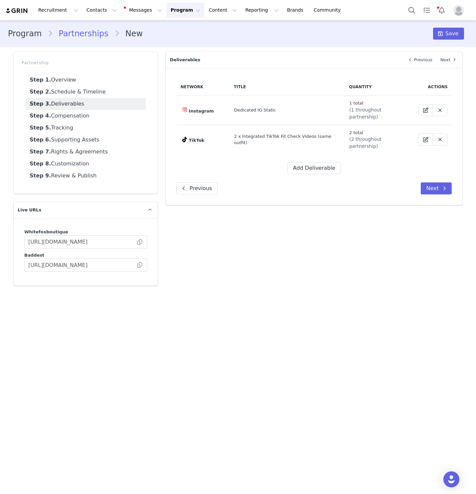
click at [417, 130] on td at bounding box center [433, 139] width 38 height 29
click at [422, 134] on button at bounding box center [426, 140] width 15 height 12
select select "9"
select select "throughout"
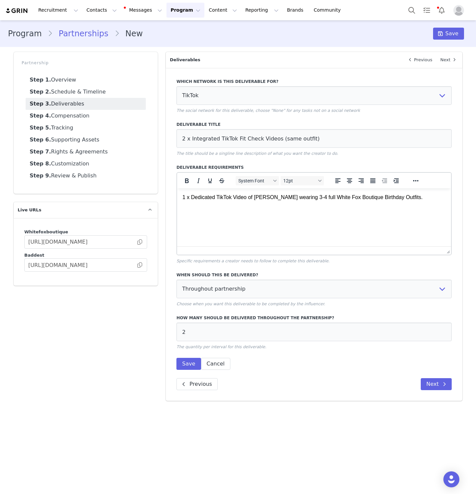
click at [268, 198] on p "1 x Dedicated TikTok Video of Nicole wearing 3-4 full White Fox Boutique Birthd…" at bounding box center [313, 197] width 263 height 7
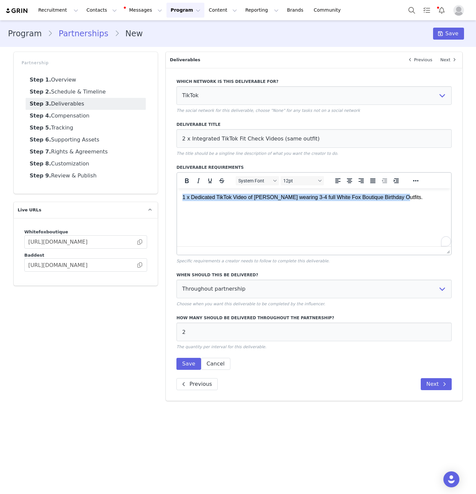
click at [268, 198] on p "1 x Dedicated TikTok Video of Nicole wearing 3-4 full White Fox Boutique Birthd…" at bounding box center [313, 197] width 263 height 7
paste body "To enrich screen reader interactions, please activate Accessibility in Grammarl…"
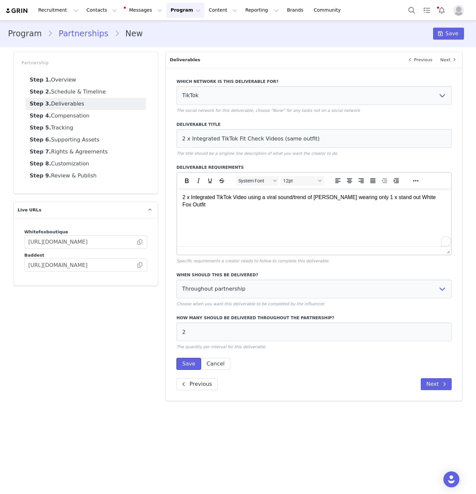
click at [191, 365] on button "Save" at bounding box center [188, 364] width 24 height 12
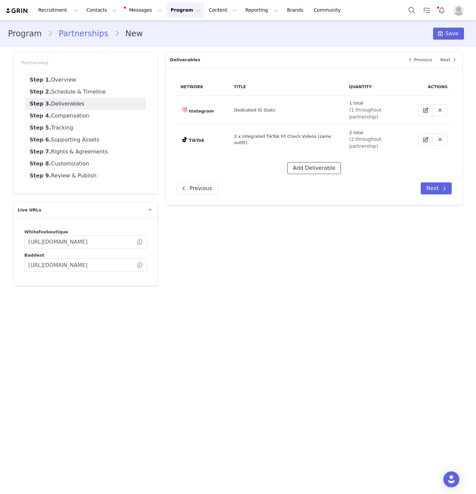
click at [305, 162] on button "Add Deliverable" at bounding box center [314, 168] width 54 height 12
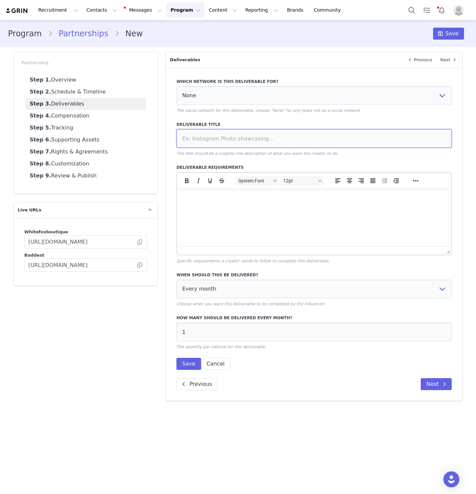
click at [415, 136] on input at bounding box center [313, 138] width 275 height 19
paste input "Dedicated TikTok Video"
type input "Dedicated TikTok Video"
click at [390, 111] on p "The social network for this deliverable, choose "None" for any tasks not on a s…" at bounding box center [313, 111] width 275 height 6
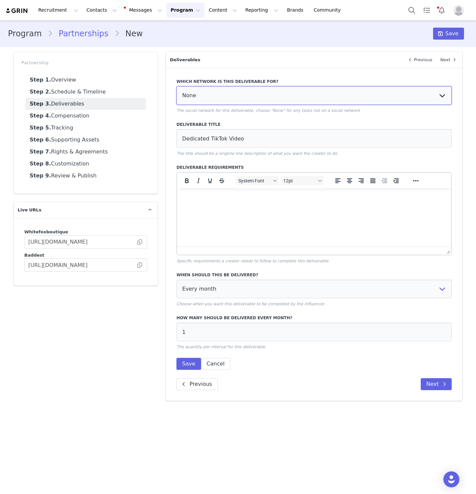
click at [383, 100] on select "None YouTube Twitter Instagram Facebook Twitch TikTok Pinterest" at bounding box center [313, 95] width 275 height 19
select select "9"
click at [176, 86] on select "None YouTube Twitter Instagram Facebook Twitch TikTok Pinterest" at bounding box center [313, 95] width 275 height 19
click at [361, 206] on html at bounding box center [314, 197] width 274 height 18
click at [409, 206] on html at bounding box center [314, 197] width 274 height 18
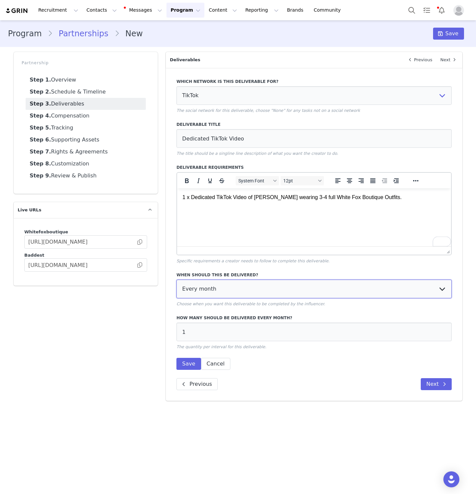
click at [359, 291] on select "Every month Every other month In specific months Throughout partnership" at bounding box center [313, 289] width 275 height 19
select select "throughout"
click at [176, 280] on select "Every month Every other month In specific months Throughout partnership" at bounding box center [313, 289] width 275 height 19
click at [184, 361] on button "Save" at bounding box center [188, 364] width 24 height 12
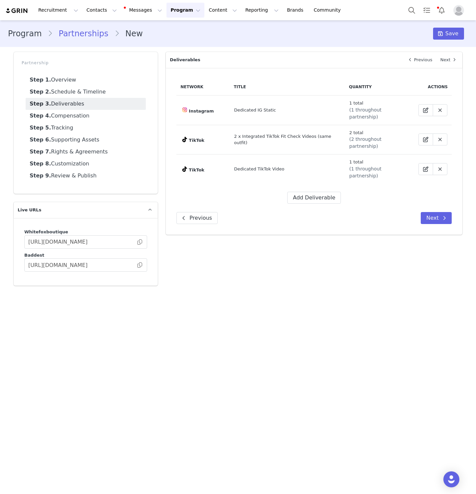
click at [327, 168] on div "Network Title Quantity Actions Instagram Dedicated IG Static 1 total (1 through…" at bounding box center [313, 141] width 275 height 125
click at [328, 192] on button "Add Deliverable" at bounding box center [314, 198] width 54 height 12
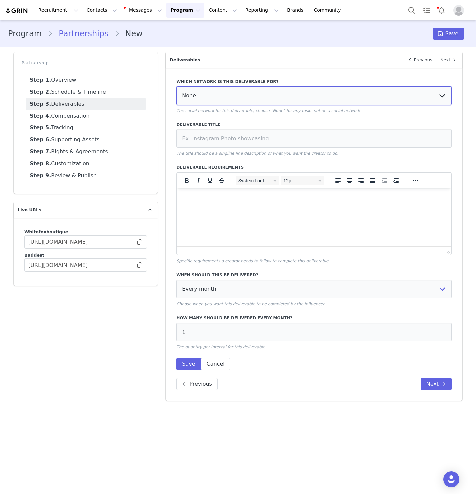
click at [398, 94] on select "None YouTube Twitter Instagram Facebook Twitch TikTok Pinterest" at bounding box center [313, 95] width 275 height 19
select select "5"
click at [176, 86] on select "None YouTube Twitter Instagram Facebook Twitch TikTok Pinterest" at bounding box center [313, 95] width 275 height 19
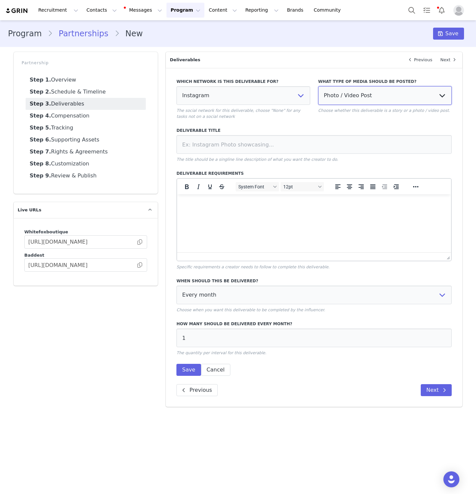
click at [414, 99] on select "Photo / Video Post Story Text in Bio Highlight Reel" at bounding box center [385, 95] width 134 height 19
select select "story"
click at [318, 86] on select "Photo / Video Post Story Text in Bio Highlight Reel" at bounding box center [385, 95] width 134 height 19
click at [405, 132] on label "Deliverable Title" at bounding box center [313, 131] width 275 height 6
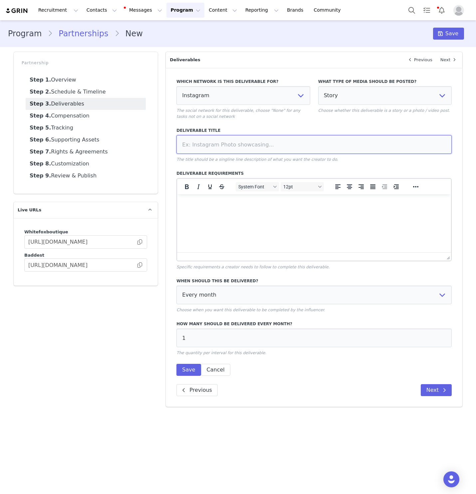
click at [340, 151] on input at bounding box center [313, 144] width 275 height 19
paste input "Dedicated Story Frame"
type input "Dedicated Story Frame"
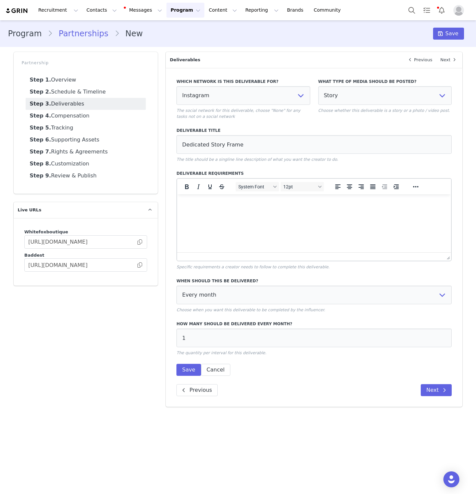
click at [391, 212] on html at bounding box center [314, 203] width 274 height 18
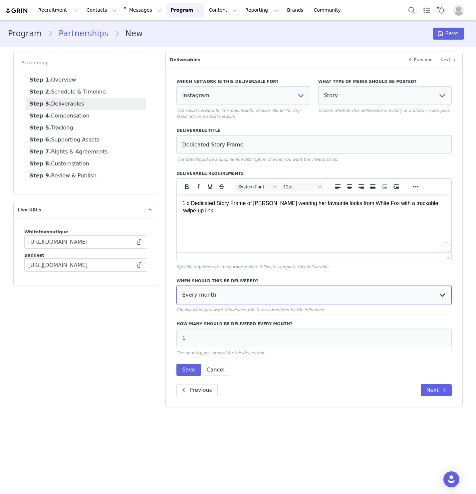
click at [329, 293] on select "Every month Every other month In specific months Throughout partnership" at bounding box center [313, 295] width 275 height 19
click at [188, 367] on button "Save" at bounding box center [188, 370] width 24 height 12
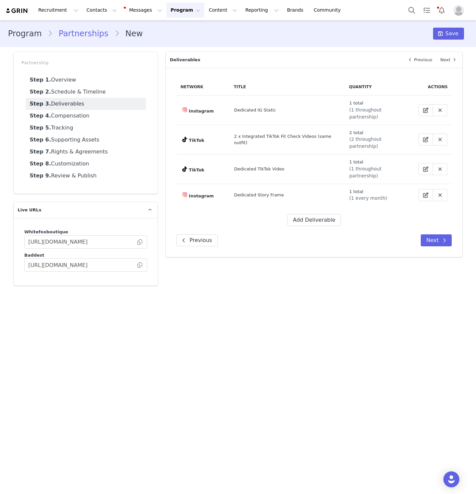
drag, startPoint x: 413, startPoint y: 222, endPoint x: 421, endPoint y: 222, distance: 8.3
click at [415, 234] on div "Previous Next" at bounding box center [313, 240] width 275 height 12
click at [424, 234] on button "Next" at bounding box center [436, 240] width 31 height 12
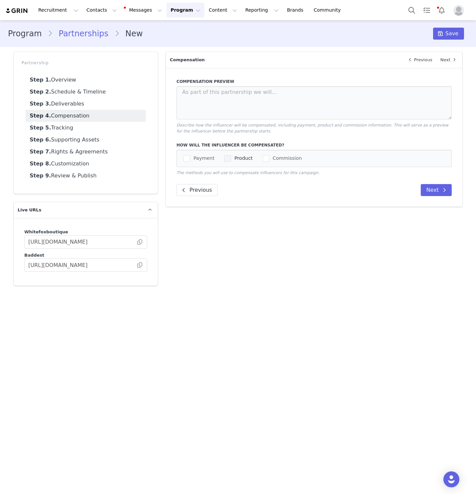
click at [232, 158] on span "Product" at bounding box center [242, 158] width 22 height 6
click at [231, 155] on input "Product" at bounding box center [231, 155] width 0 height 0
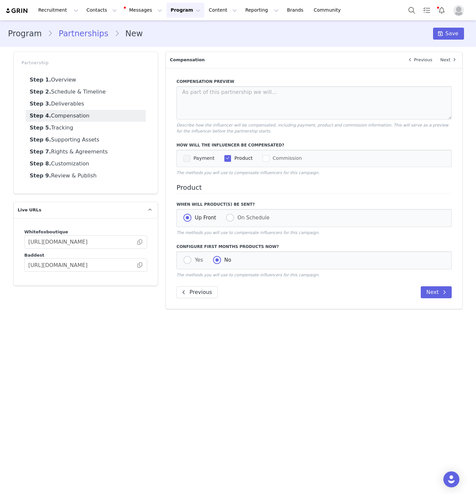
click at [190, 158] on span "checkbox-group" at bounding box center [186, 158] width 7 height 7
click at [190, 155] on input "Payment" at bounding box center [190, 155] width 0 height 0
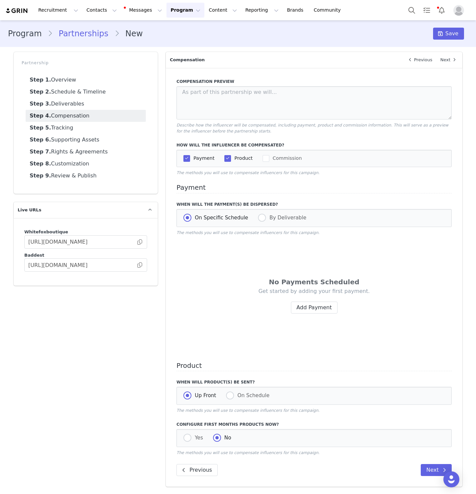
click at [316, 299] on div "Get started by adding your first payment. Add Payment" at bounding box center [313, 301] width 235 height 26
click at [316, 309] on button "Add Payment" at bounding box center [314, 308] width 47 height 12
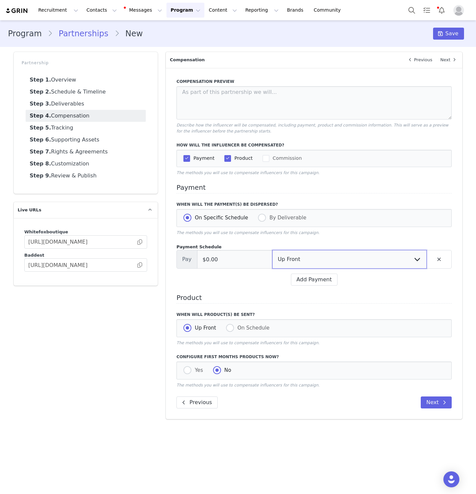
click at [299, 261] on select "Up Front Month 1 Upon Completion" at bounding box center [349, 259] width 154 height 19
select select "completion"
click at [272, 250] on select "Up Front Month 1 Upon Completion" at bounding box center [349, 259] width 154 height 19
click at [233, 268] on input "$0.00" at bounding box center [235, 259] width 76 height 19
type input "$2,000.00"
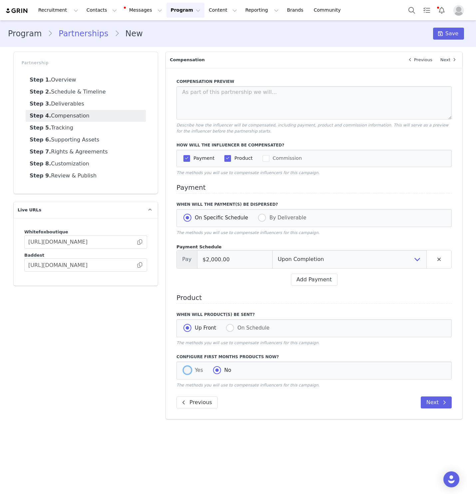
click at [191, 372] on span "Yes" at bounding box center [197, 370] width 12 height 6
click at [191, 372] on input "Yes" at bounding box center [187, 370] width 8 height 9
radio input "true"
radio input "false"
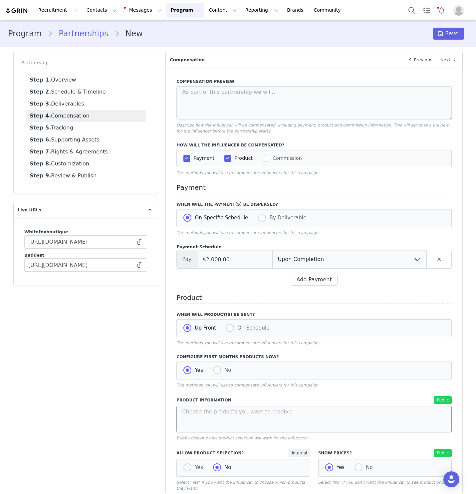
scroll to position [46, 0]
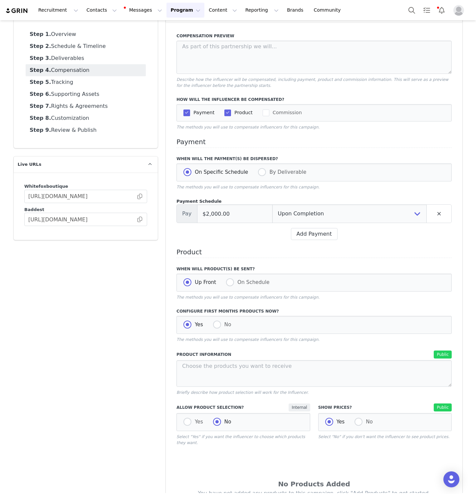
click at [191, 416] on div "Yes No" at bounding box center [243, 422] width 134 height 18
click at [191, 426] on span at bounding box center [187, 422] width 8 height 9
click at [191, 426] on input "Yes" at bounding box center [187, 422] width 8 height 9
radio input "true"
radio input "false"
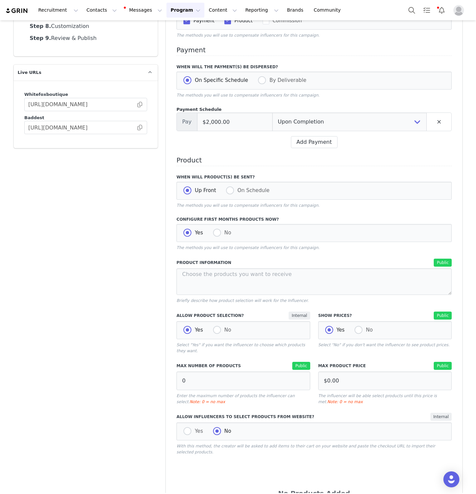
scroll to position [137, 0]
click at [198, 389] on input "0" at bounding box center [243, 381] width 134 height 19
click at [281, 420] on label "Allow Influencers to Select Products from Website?" at bounding box center [248, 418] width 144 height 6
click at [259, 386] on input "-13" at bounding box center [243, 381] width 134 height 19
type input "-1"
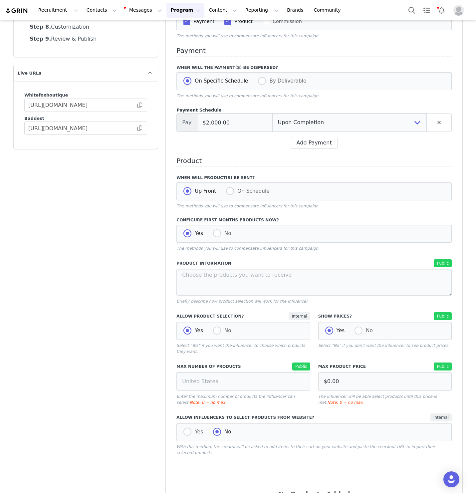
click at [299, 420] on label "Allow Influencers to Select Products from Website?" at bounding box center [248, 418] width 144 height 6
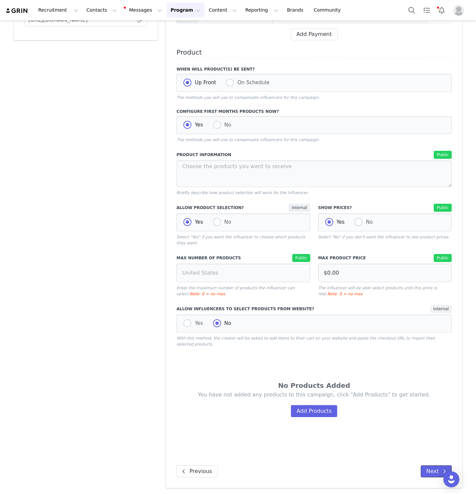
click at [431, 477] on div "Compensation Preview Describe how the influencer will be compensated, including…" at bounding box center [314, 156] width 297 height 666
click at [436, 473] on button "Next" at bounding box center [436, 471] width 31 height 12
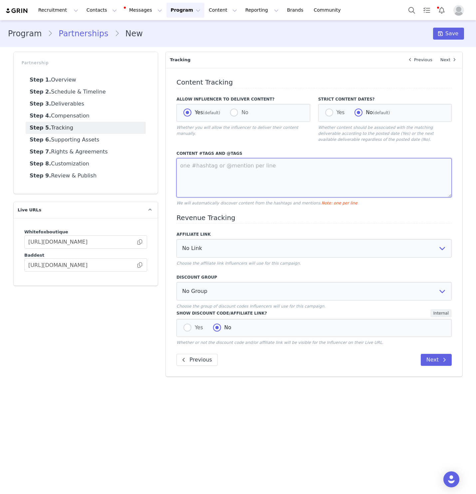
click at [244, 174] on textarea at bounding box center [313, 177] width 275 height 39
click at [223, 168] on textarea "@whitefoxboutique" at bounding box center [313, 177] width 275 height 39
click at [264, 168] on textarea "@whitefoxboutique" at bounding box center [313, 177] width 275 height 39
paste textarea "whitefoxboutique"
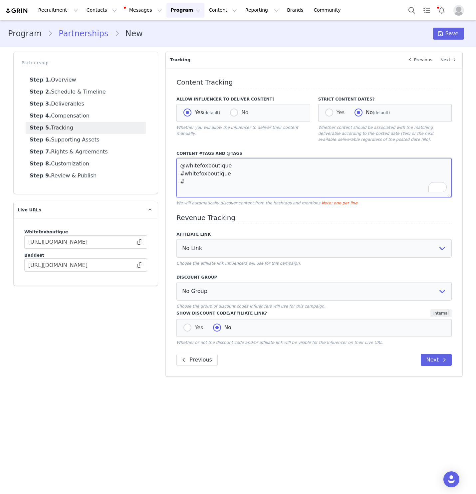
paste textarea "whitefoxboutique"
drag, startPoint x: 240, startPoint y: 184, endPoint x: 203, endPoint y: 181, distance: 37.1
click at [203, 181] on textarea "@whitefoxboutique #whitefoxboutique #whitefoxboutique" at bounding box center [313, 177] width 275 height 39
click at [183, 182] on textarea "@whitefoxboutique #whitefoxboutique #whitefox" at bounding box center [313, 177] width 275 height 39
click at [213, 185] on textarea "@whitefoxboutique #whitefoxboutique @whitefox" at bounding box center [313, 177] width 275 height 39
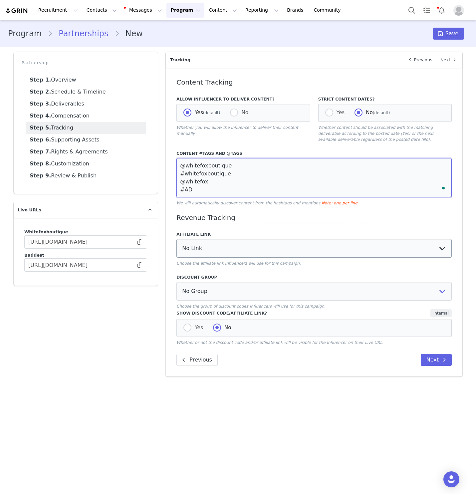
type textarea "@whitefoxboutique #whitefoxboutique @whitefox #AD"
click at [221, 243] on select "No Link Peyton Smith: https://whitefoxboutique.com.au YouTube Affiliate Link: h…" at bounding box center [313, 248] width 275 height 19
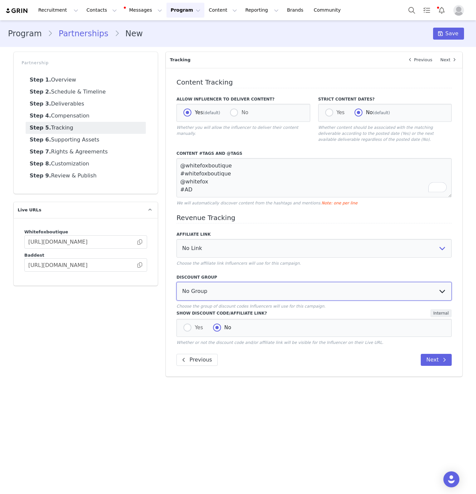
click at [215, 291] on select "No Group Influencer Code Affiliate Code 15% commission Affiliate Code 10% Commi…" at bounding box center [313, 291] width 275 height 19
select select "1988"
click at [176, 282] on select "No Group Influencer Code Affiliate Code 15% commission Affiliate Code 10% Commi…" at bounding box center [313, 291] width 275 height 19
click at [186, 325] on span at bounding box center [187, 328] width 8 height 8
click at [186, 325] on input "Yes" at bounding box center [187, 328] width 8 height 9
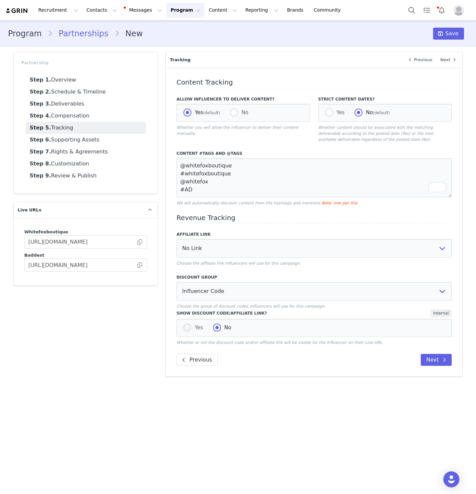
radio input "true"
radio input "false"
click at [434, 358] on button "Next" at bounding box center [436, 360] width 31 height 12
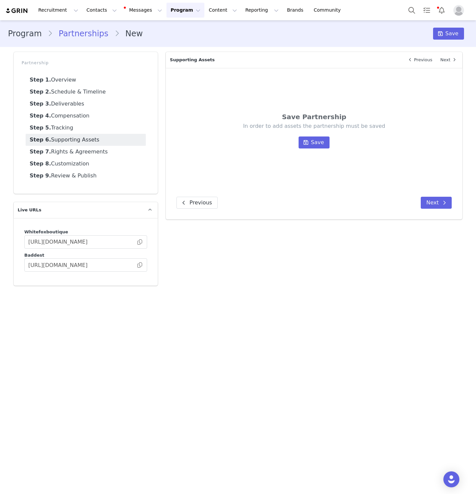
click at [314, 131] on div "In order to add assets the partnership must be saved Save" at bounding box center [313, 136] width 235 height 26
click at [318, 140] on span "Save" at bounding box center [317, 143] width 13 height 8
click at [310, 133] on div "In order to add assets the partnership must be saved Save" at bounding box center [313, 136] width 235 height 26
click at [317, 144] on span "Save" at bounding box center [317, 143] width 13 height 8
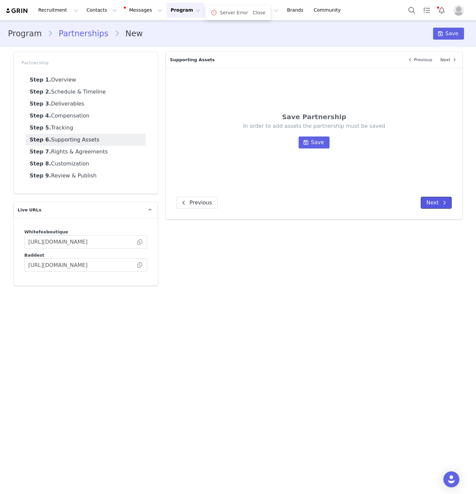
click at [445, 204] on icon at bounding box center [444, 202] width 3 height 5
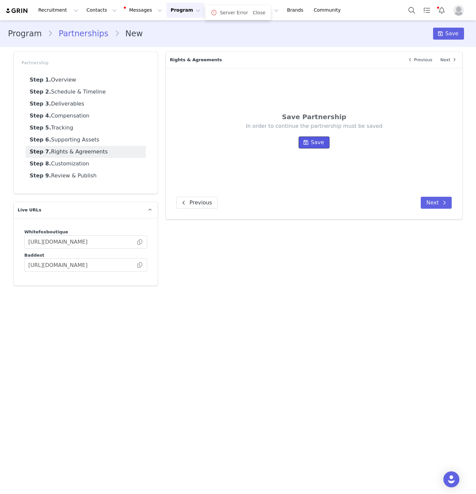
click at [312, 142] on span "Save" at bounding box center [317, 143] width 13 height 8
click at [75, 100] on link "Step 3. Deliverables" at bounding box center [86, 104] width 120 height 12
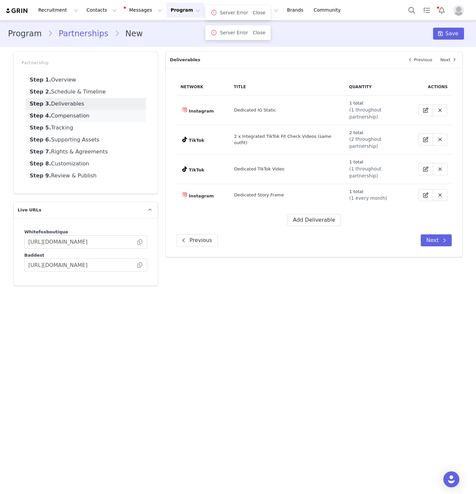
click at [79, 120] on link "Step 4. Compensation" at bounding box center [86, 116] width 120 height 12
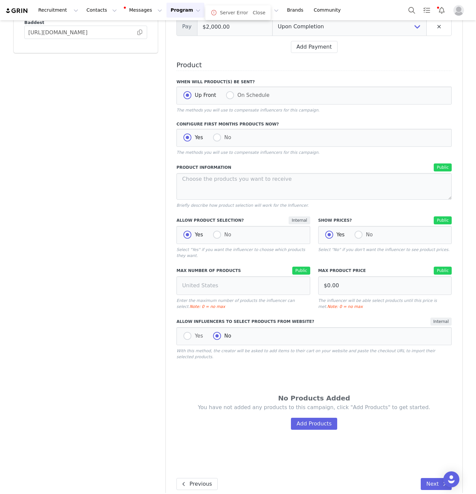
scroll to position [0, 0]
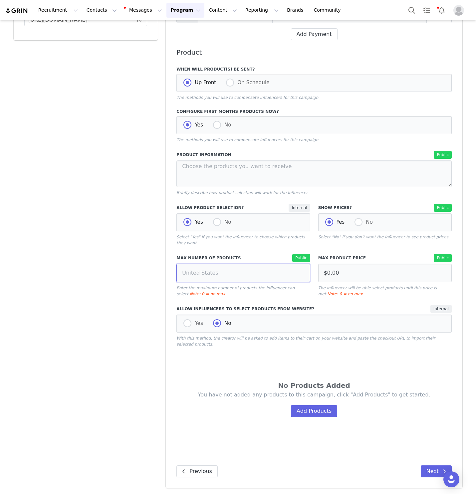
click at [223, 282] on div "Max Number of Products Public Enter the maximum number of products the influenc…" at bounding box center [243, 275] width 134 height 43
type input "0"
click at [244, 388] on div "No Products Added" at bounding box center [313, 386] width 235 height 10
click at [414, 266] on input "$0.00" at bounding box center [385, 273] width 134 height 19
click at [436, 469] on button "Next" at bounding box center [436, 471] width 31 height 12
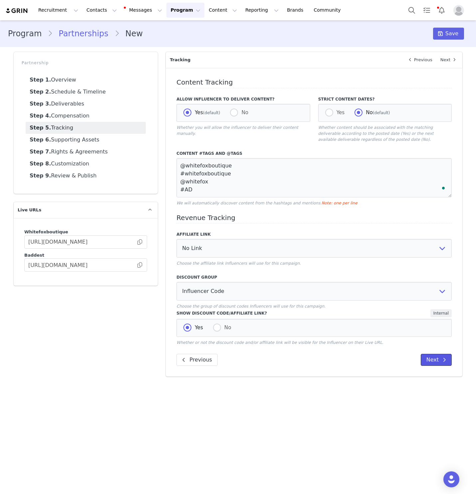
click at [437, 355] on button "Next" at bounding box center [436, 360] width 31 height 12
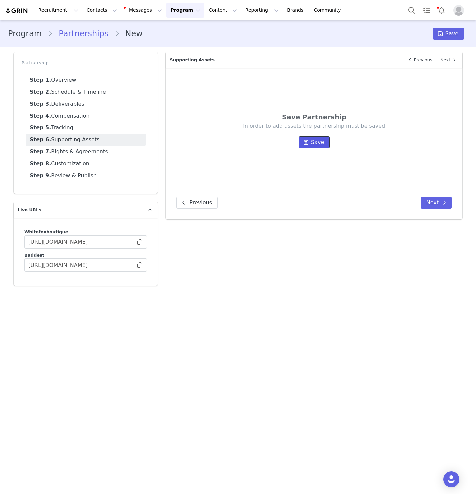
click at [320, 143] on span "Save" at bounding box center [317, 143] width 13 height 8
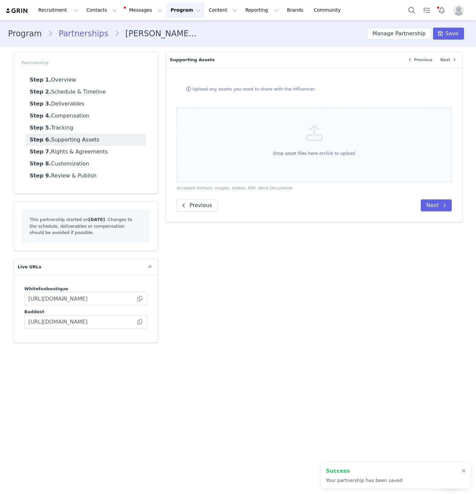
scroll to position [8, 0]
click at [442, 207] on span at bounding box center [445, 205] width 8 height 8
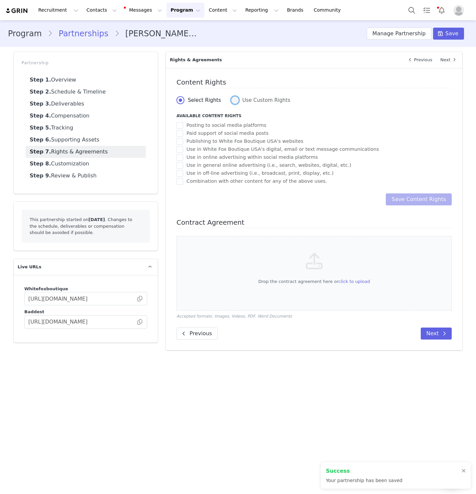
click at [267, 101] on span "Use Custom Rights" at bounding box center [264, 100] width 51 height 6
click at [239, 101] on input "Use Custom Rights" at bounding box center [235, 100] width 8 height 9
radio input "true"
radio input "false"
radio input "true"
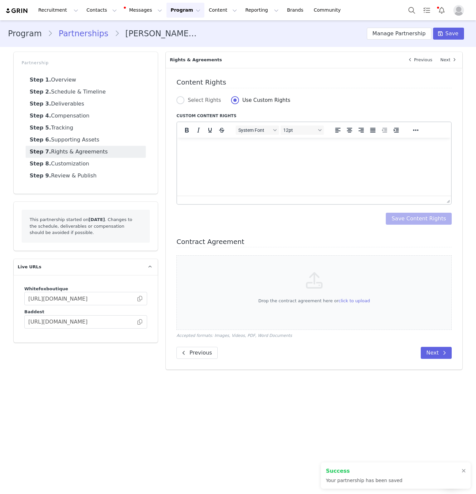
scroll to position [0, 0]
click at [279, 155] on html at bounding box center [314, 147] width 274 height 18
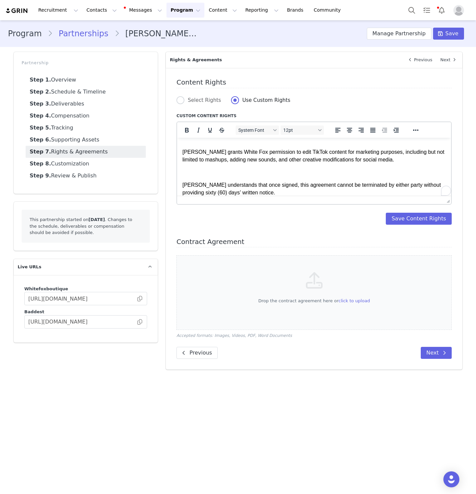
scroll to position [76, 0]
click at [426, 221] on button "Save Content Rights" at bounding box center [419, 219] width 66 height 12
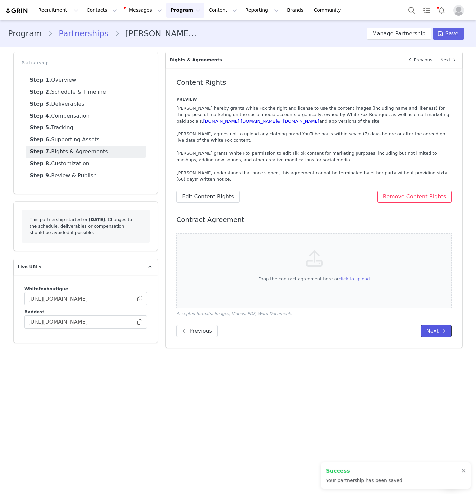
click at [440, 331] on button "Next" at bounding box center [436, 331] width 31 height 12
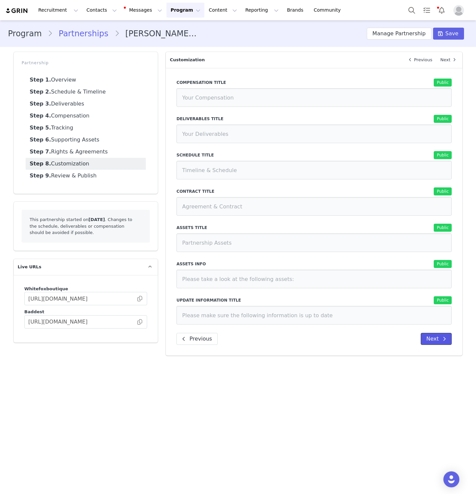
click at [436, 342] on button "Next" at bounding box center [436, 339] width 31 height 12
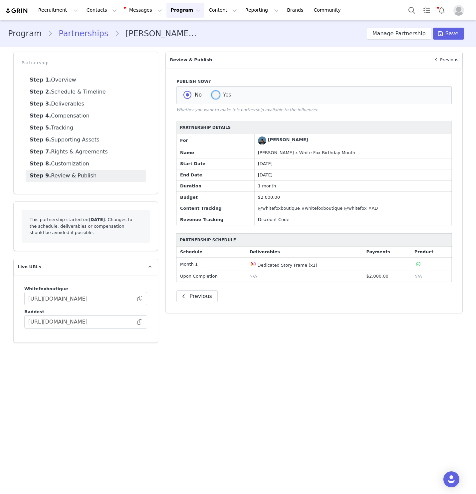
click at [213, 98] on span at bounding box center [216, 95] width 8 height 8
click at [213, 98] on input "Yes" at bounding box center [216, 95] width 8 height 9
radio input "true"
radio input "false"
radio input "true"
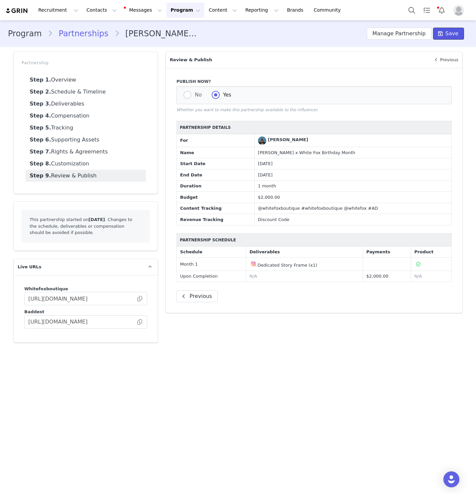
click at [463, 34] on button "Save" at bounding box center [448, 34] width 31 height 12
click at [102, 9] on button "Contacts Contacts" at bounding box center [102, 10] width 38 height 15
click at [110, 23] on div "Creators Prospects Applicants" at bounding box center [104, 41] width 53 height 43
click at [111, 25] on link "Creators" at bounding box center [104, 29] width 53 height 12
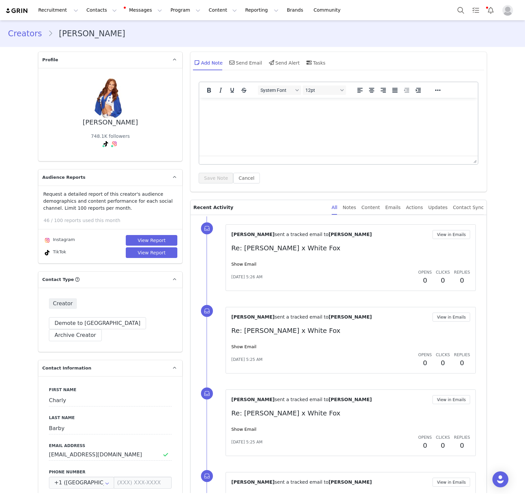
scroll to position [1480, 0]
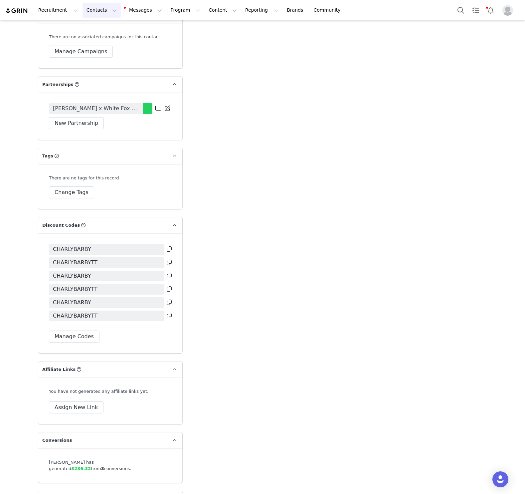
click at [93, 15] on button "Contacts Contacts" at bounding box center [102, 10] width 38 height 15
click at [102, 26] on div "Creators" at bounding box center [104, 29] width 45 height 7
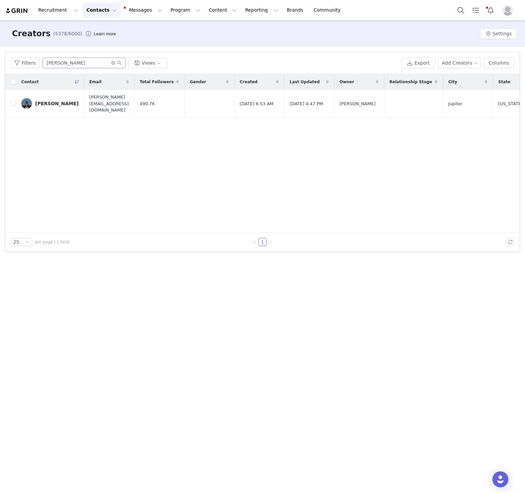
click at [66, 69] on div "Filters [PERSON_NAME] Views Export Add Creators Columns" at bounding box center [262, 63] width 515 height 22
click at [66, 61] on input "[PERSON_NAME]" at bounding box center [84, 63] width 83 height 11
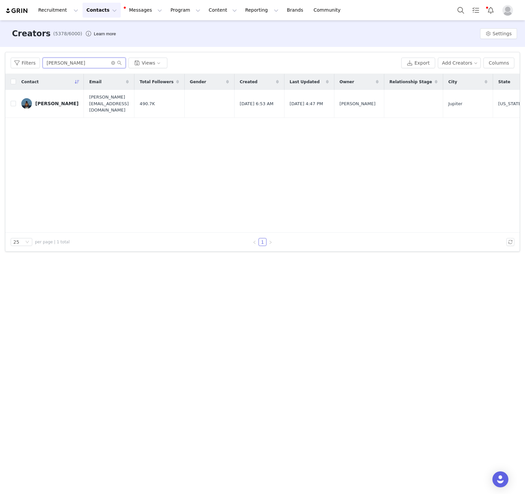
paste input "[PERSON_NAME]"
type input "[PERSON_NAME]"
click at [56, 97] on link "[PERSON_NAME]" at bounding box center [49, 100] width 57 height 11
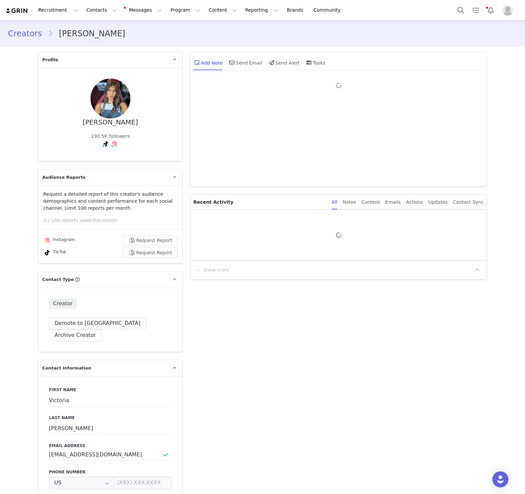
type input "+1 ([GEOGRAPHIC_DATA])"
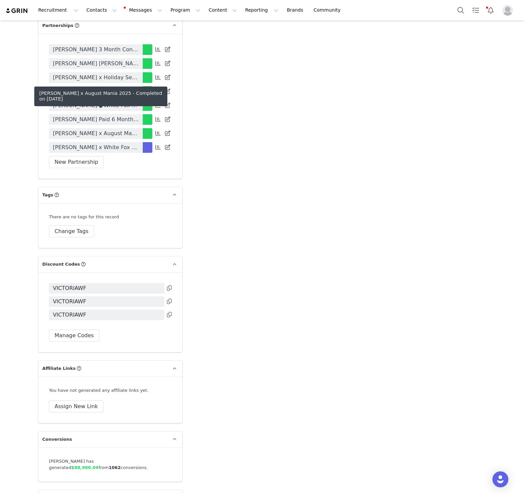
scroll to position [1544, 0]
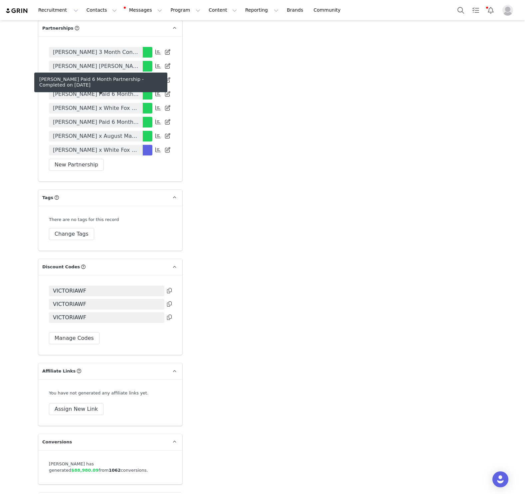
click at [109, 118] on span "[PERSON_NAME] Paid 6 Month Partnership" at bounding box center [96, 122] width 86 height 8
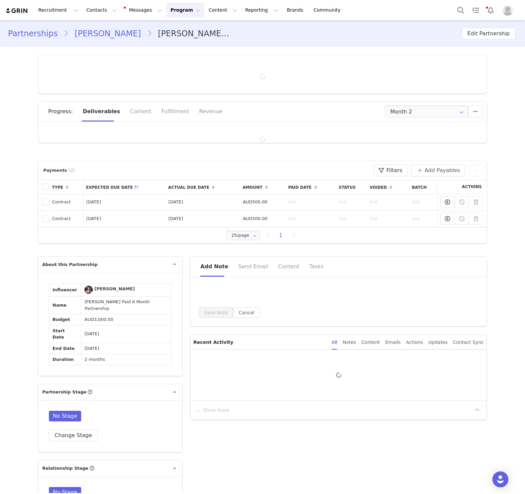
type input "+1 ([GEOGRAPHIC_DATA])"
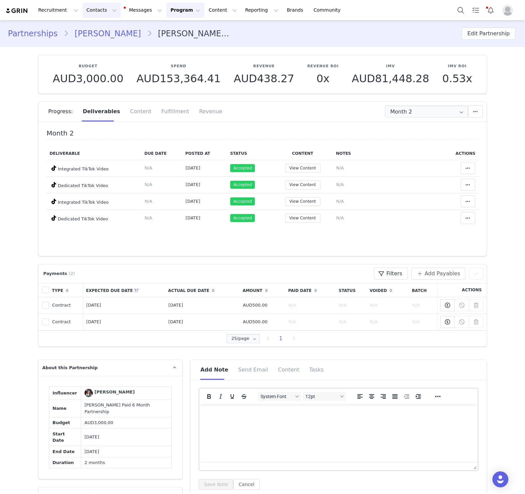
click at [106, 9] on button "Contacts Contacts" at bounding box center [102, 10] width 38 height 15
click at [109, 25] on link "Creators" at bounding box center [104, 29] width 53 height 12
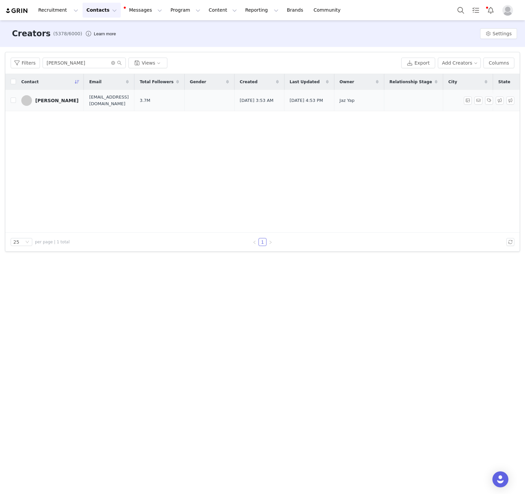
click at [49, 100] on div "[PERSON_NAME]" at bounding box center [56, 100] width 43 height 5
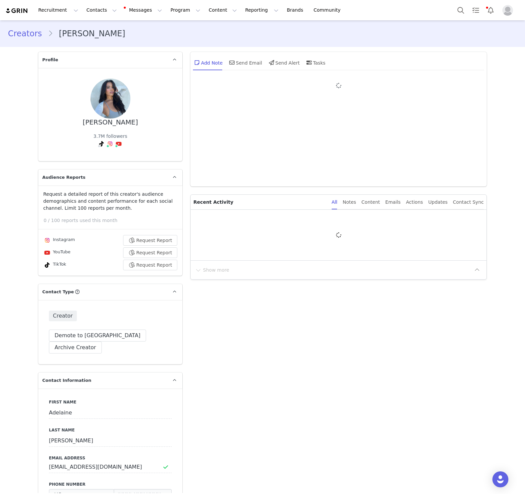
type input "+1 ([GEOGRAPHIC_DATA])"
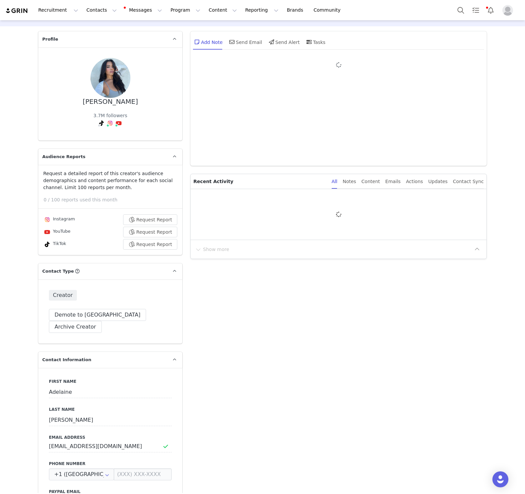
scroll to position [20, 0]
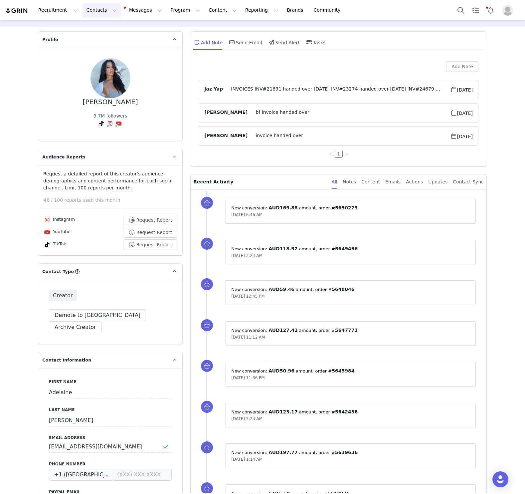
click at [87, 14] on button "Contacts Contacts" at bounding box center [102, 10] width 38 height 15
click at [99, 32] on p "Creators" at bounding box center [93, 29] width 20 height 7
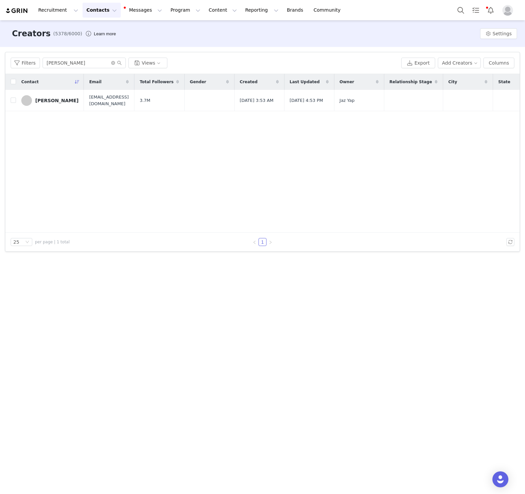
click at [340, 58] on div "Filters Adelaine Morin Views" at bounding box center [205, 63] width 388 height 11
click at [53, 101] on div "Adelaine Morin" at bounding box center [56, 100] width 43 height 5
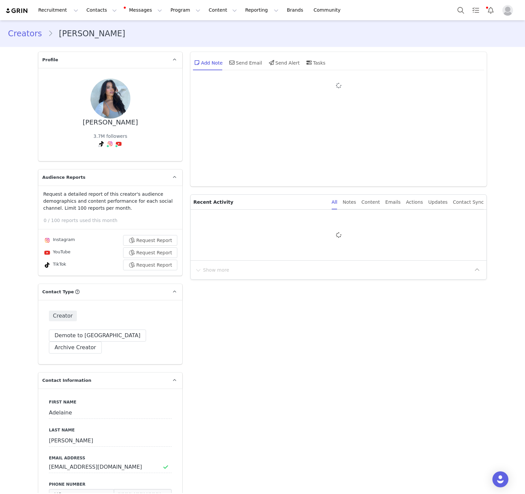
type input "+1 (United States)"
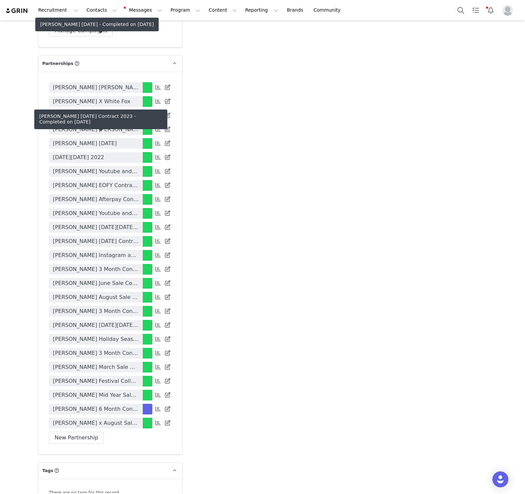
scroll to position [1989, 0]
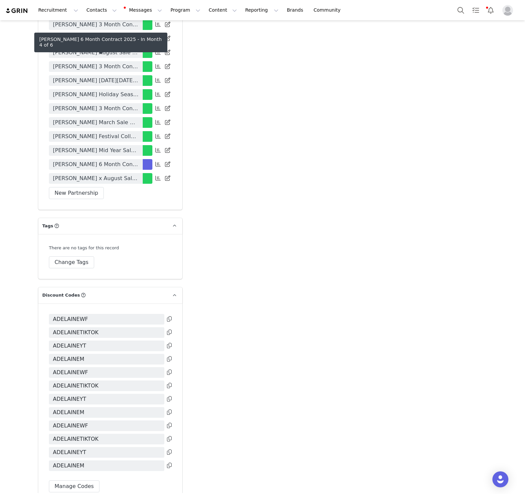
click at [126, 160] on span "[PERSON_NAME] 6 Month Contract 2025" at bounding box center [96, 164] width 86 height 8
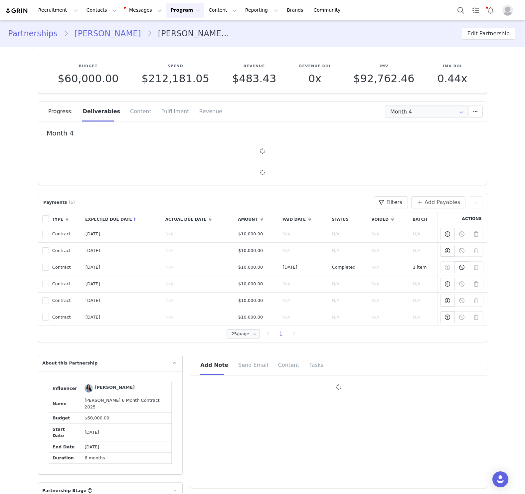
type input "+1 ([GEOGRAPHIC_DATA])"
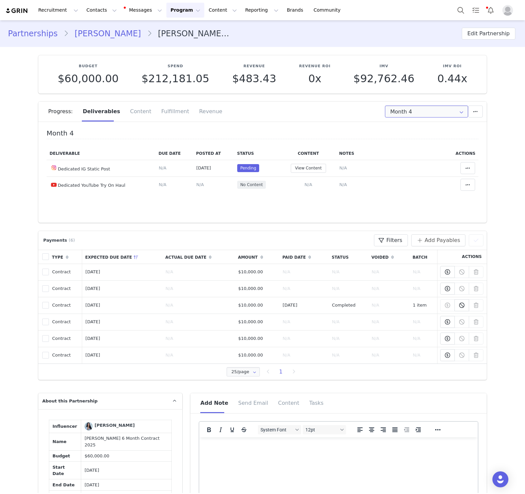
click at [403, 109] on input "Month 4" at bounding box center [426, 112] width 83 height 12
click at [413, 154] on li "Month 3 Aug 1st - Aug 31st" at bounding box center [427, 152] width 83 height 11
click at [393, 111] on input "Month 3" at bounding box center [426, 112] width 83 height 12
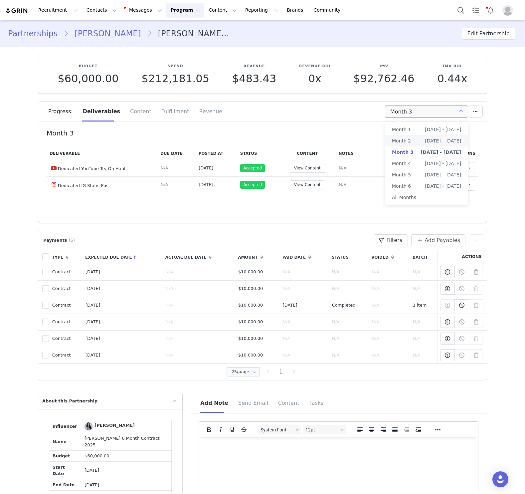
click at [406, 142] on span "Month 2" at bounding box center [401, 140] width 19 height 11
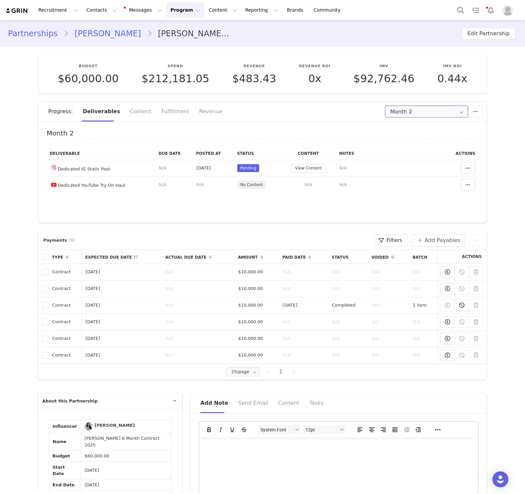
click at [407, 111] on input "Month 2" at bounding box center [426, 112] width 83 height 12
click at [405, 149] on span "Month 3" at bounding box center [401, 152] width 19 height 11
type input "Month 3"
click at [102, 7] on button "Contacts Contacts" at bounding box center [102, 10] width 38 height 15
click at [106, 24] on link "Creators" at bounding box center [104, 29] width 53 height 12
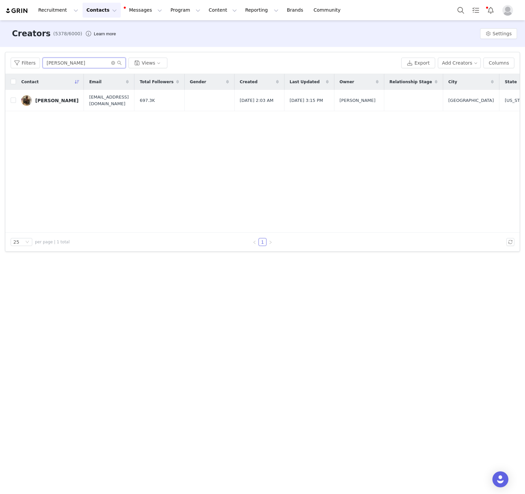
click at [80, 63] on input "[PERSON_NAME]" at bounding box center [84, 63] width 83 height 11
paste input "KAYLORTT"
type input "KAYLORTT"
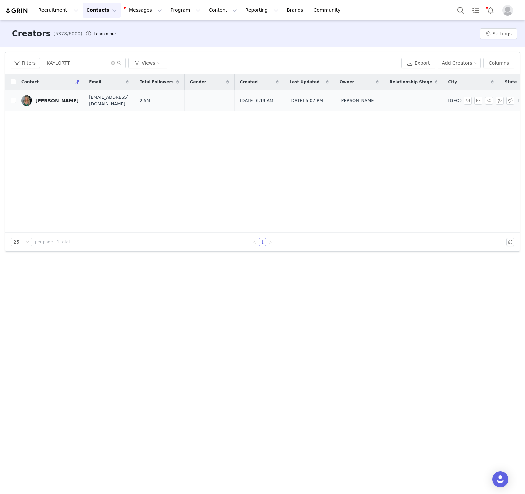
click at [52, 101] on div "Kaylor Martin" at bounding box center [56, 100] width 43 height 5
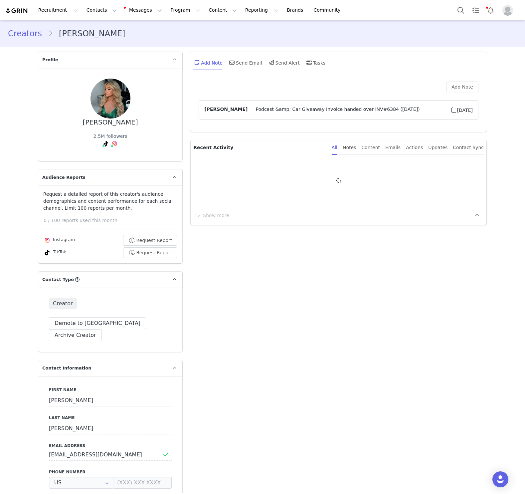
type input "+1 ([GEOGRAPHIC_DATA])"
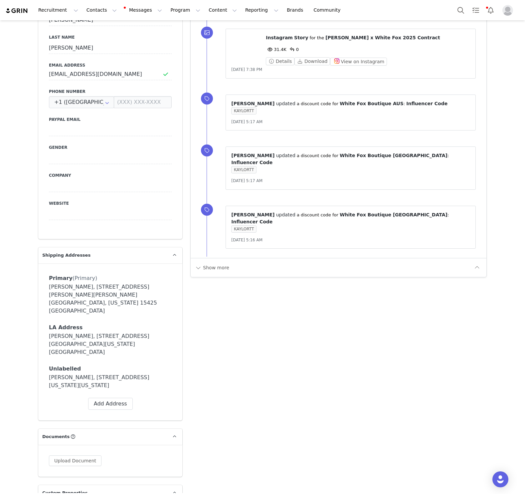
scroll to position [192, 0]
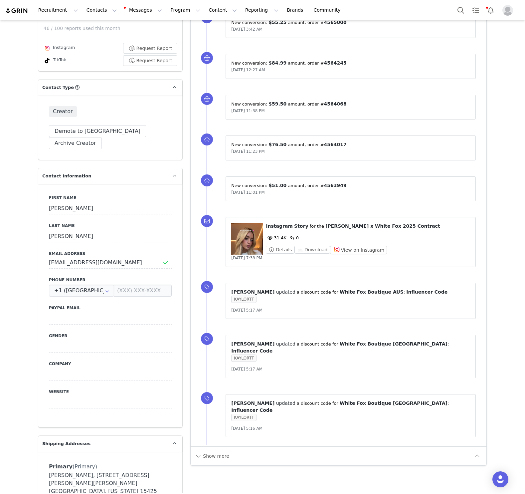
click at [353, 230] on div "⁨ Instagram ⁩ ⁨ Story ⁩ for the ⁨ Kaylor Martin x White Fox 2025 Contract ⁩ 31.…" at bounding box center [368, 238] width 204 height 31
click at [353, 250] on button "View on Instagram" at bounding box center [358, 250] width 57 height 8
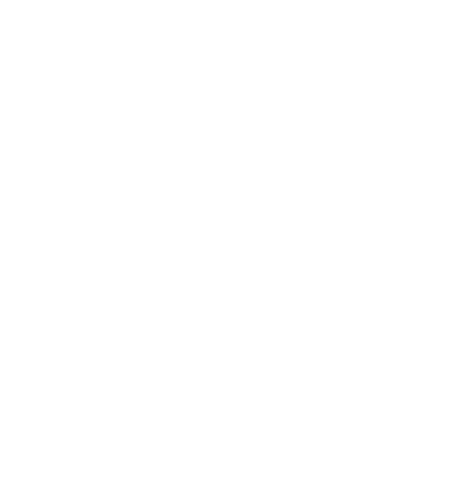
click at [127, 117] on div at bounding box center [238, 247] width 476 height 494
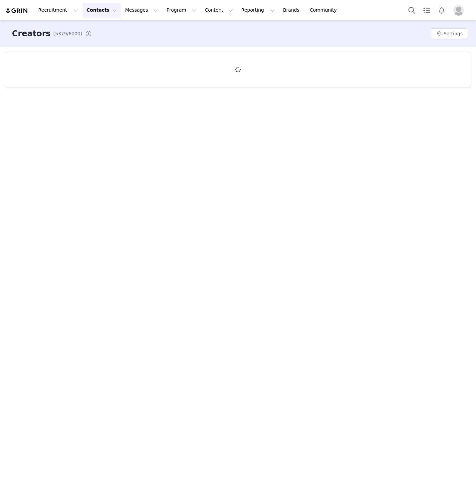
click at [187, 165] on div "Creators (5379/6000) Settings" at bounding box center [238, 256] width 476 height 473
click at [208, 115] on div "Creators (5379/6000) Learn more Settings" at bounding box center [238, 256] width 476 height 473
click at [237, 72] on span at bounding box center [238, 69] width 10 height 9
drag, startPoint x: 238, startPoint y: 70, endPoint x: 241, endPoint y: 72, distance: 3.6
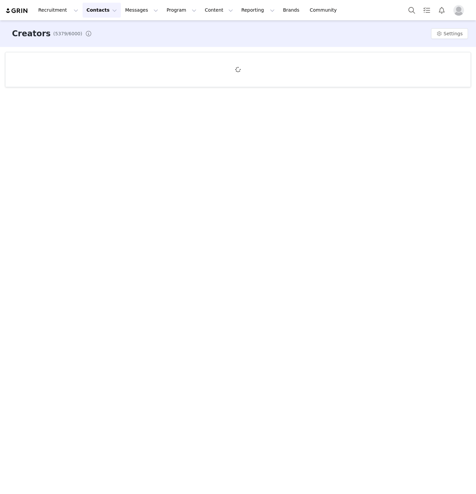
click at [241, 72] on span at bounding box center [237, 69] width 7 height 8
click at [53, 33] on span "(5379/6000)" at bounding box center [67, 33] width 29 height 7
drag, startPoint x: 51, startPoint y: 33, endPoint x: 69, endPoint y: 33, distance: 17.3
click at [69, 33] on span "(5379/6000)" at bounding box center [67, 33] width 29 height 7
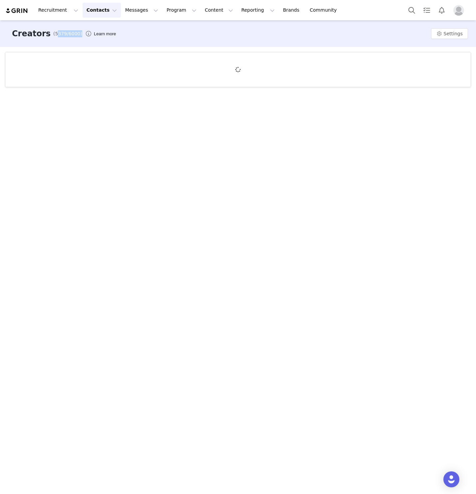
drag, startPoint x: 69, startPoint y: 33, endPoint x: 52, endPoint y: 34, distance: 16.7
click at [53, 34] on span "(5379/6000)" at bounding box center [67, 33] width 29 height 7
drag, startPoint x: 52, startPoint y: 34, endPoint x: 64, endPoint y: 34, distance: 11.7
click at [64, 34] on span "(5379/6000)" at bounding box center [67, 33] width 29 height 7
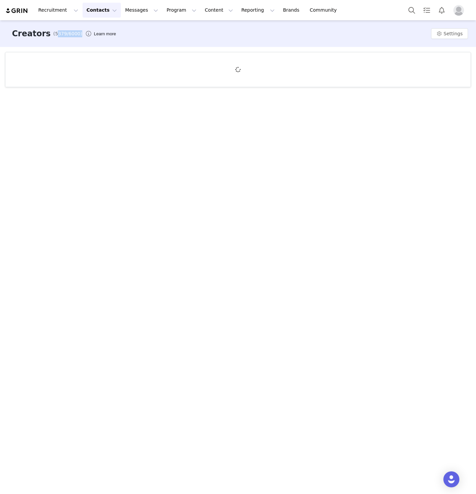
click at [63, 34] on span "(5379/6000)" at bounding box center [67, 33] width 29 height 7
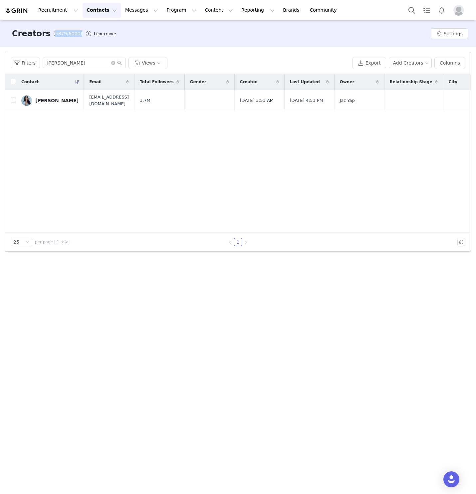
click at [63, 34] on span "(5379/6000)" at bounding box center [67, 33] width 29 height 7
click at [50, 93] on td "[PERSON_NAME]" at bounding box center [50, 100] width 68 height 21
click at [50, 97] on link "[PERSON_NAME]" at bounding box center [49, 100] width 57 height 11
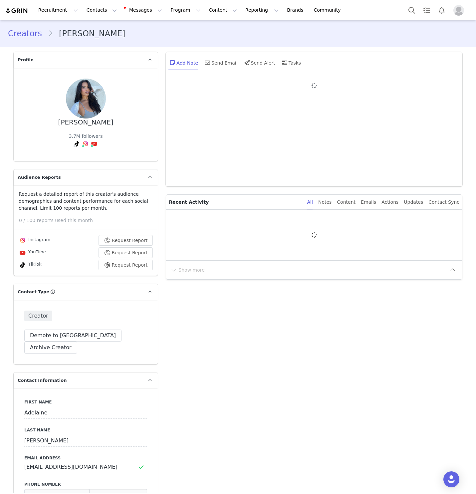
type input "+1 ([GEOGRAPHIC_DATA])"
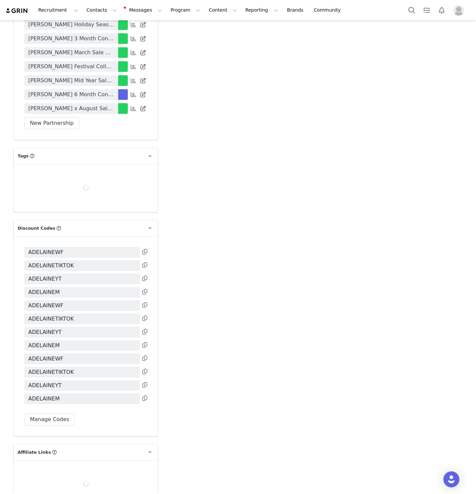
scroll to position [2062, 0]
click at [145, 396] on icon at bounding box center [145, 398] width 5 height 5
click at [144, 382] on button at bounding box center [145, 386] width 5 height 8
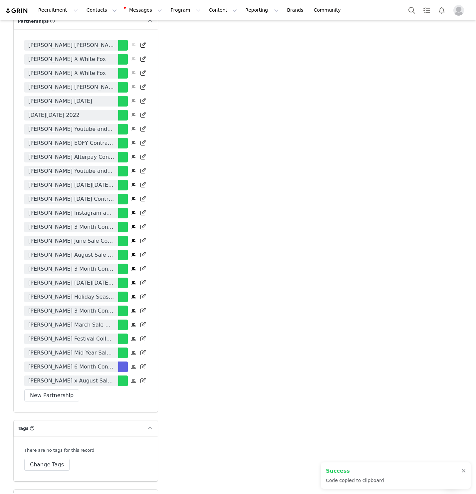
scroll to position [1760, 0]
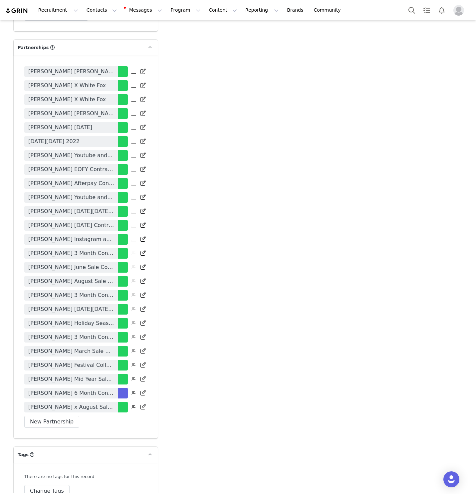
click at [96, 389] on span "[PERSON_NAME] 6 Month Contract 2025" at bounding box center [71, 393] width 86 height 8
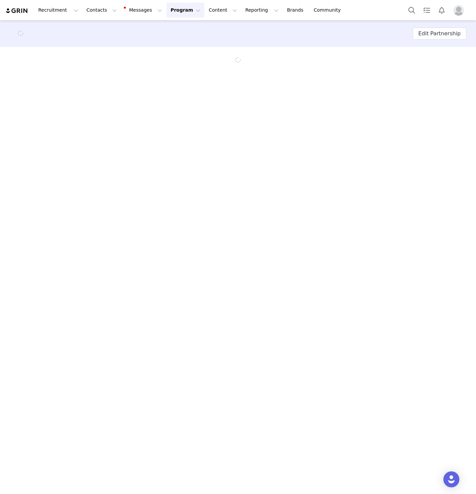
click at [201, 218] on main "Edit Partnership" at bounding box center [238, 256] width 476 height 473
click at [184, 143] on main "Edit Partnership" at bounding box center [238, 256] width 476 height 473
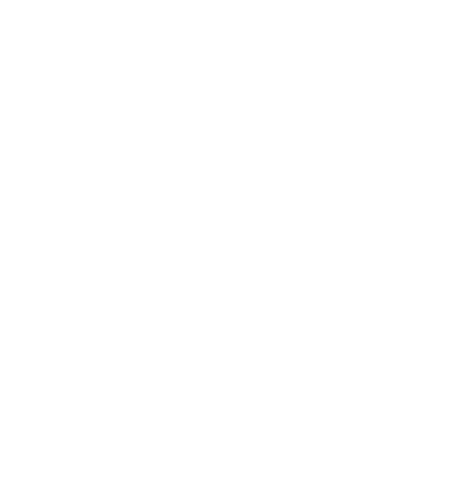
click at [110, 69] on div at bounding box center [238, 247] width 476 height 494
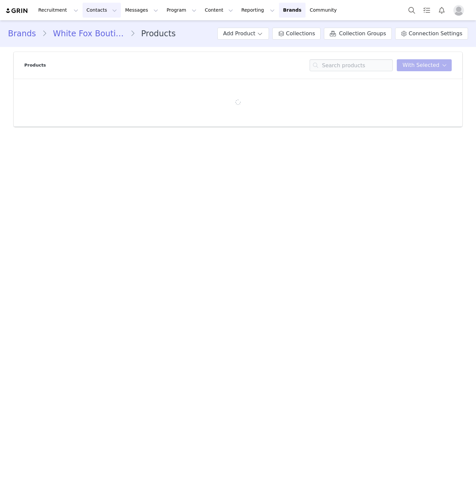
click at [100, 9] on button "Contacts Contacts" at bounding box center [102, 10] width 38 height 15
click at [111, 31] on div "Creators" at bounding box center [104, 29] width 45 height 7
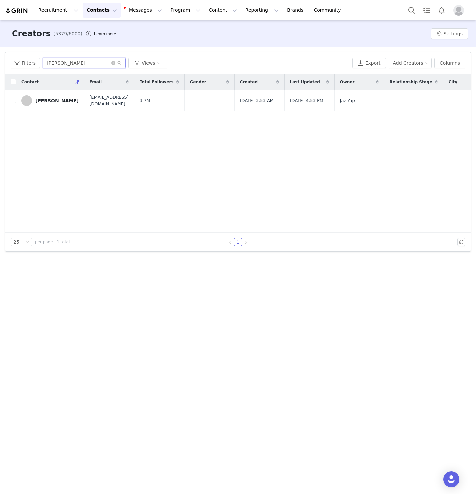
click at [67, 60] on input "[PERSON_NAME]" at bounding box center [84, 63] width 83 height 11
paste input ""AUG ROI - [PERSON_NAME] AU $3,677.64 US 32,291.16 UK 1,499.85 LIZBETHWF AU $10…"
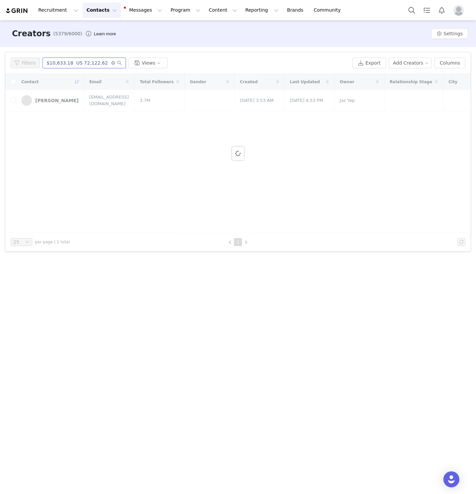
click at [67, 60] on input ""AUG ROI - [PERSON_NAME] AU $3,677.64 US 32,291.16 UK 1,499.85 LIZBETHWF AU $10…" at bounding box center [84, 63] width 83 height 11
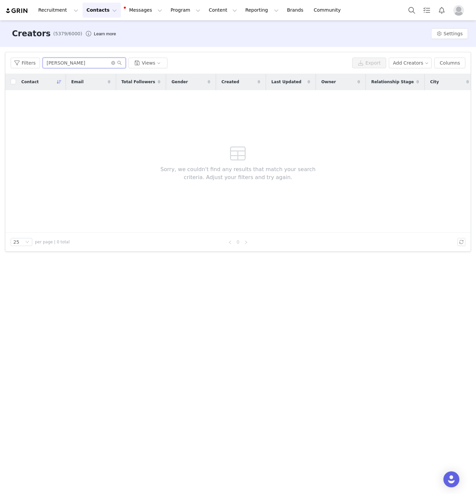
click at [67, 64] on input "[PERSON_NAME]" at bounding box center [84, 63] width 83 height 11
click at [66, 64] on input "[PERSON_NAME]" at bounding box center [84, 63] width 83 height 11
click at [66, 63] on input "[PERSON_NAME] TT" at bounding box center [84, 63] width 83 height 11
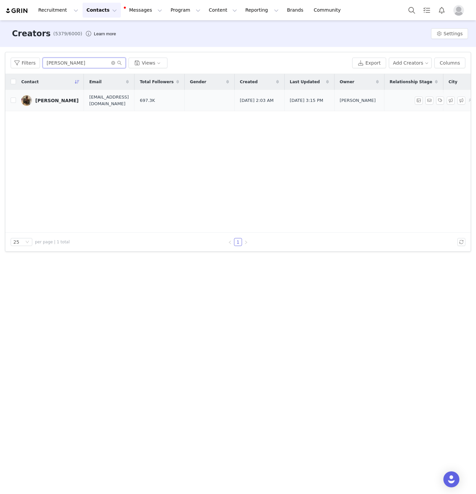
type input "[PERSON_NAME]"
click at [55, 101] on div "[PERSON_NAME]" at bounding box center [56, 100] width 43 height 5
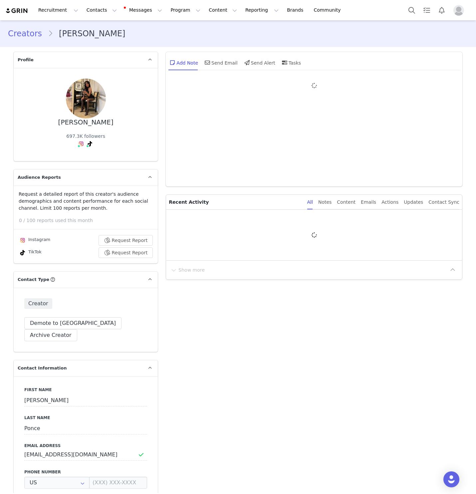
type input "+1 ([GEOGRAPHIC_DATA])"
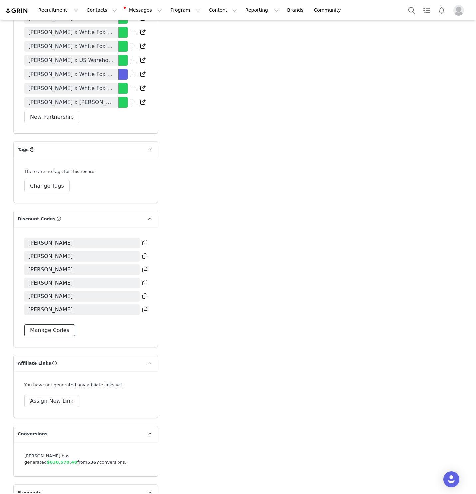
click at [61, 324] on button "Manage Codes" at bounding box center [49, 330] width 51 height 12
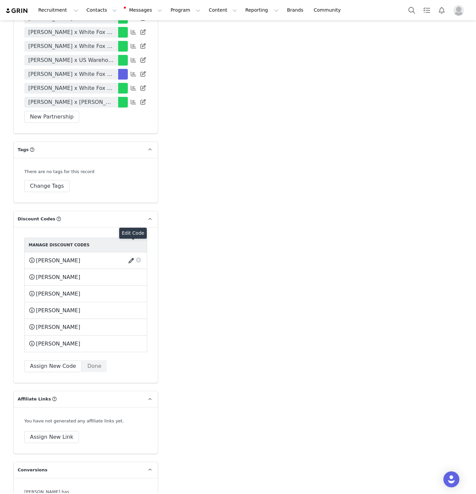
click at [132, 255] on button "button" at bounding box center [132, 260] width 9 height 11
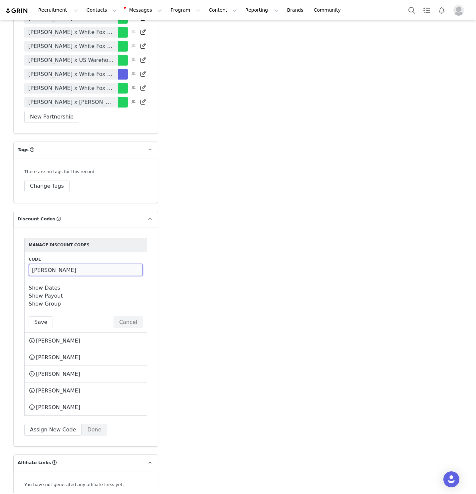
click at [63, 264] on input "[PERSON_NAME]" at bounding box center [86, 270] width 114 height 12
click at [52, 264] on input "[PERSON_NAME]" at bounding box center [86, 270] width 114 height 12
type input "[PERSON_NAME]"
click at [37, 316] on button "Save" at bounding box center [41, 322] width 24 height 12
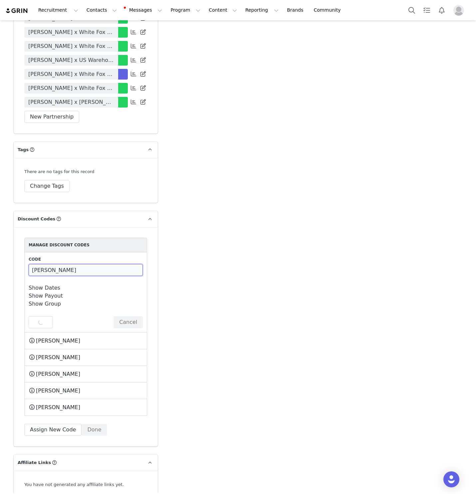
click at [48, 264] on input "[PERSON_NAME]" at bounding box center [86, 270] width 114 height 12
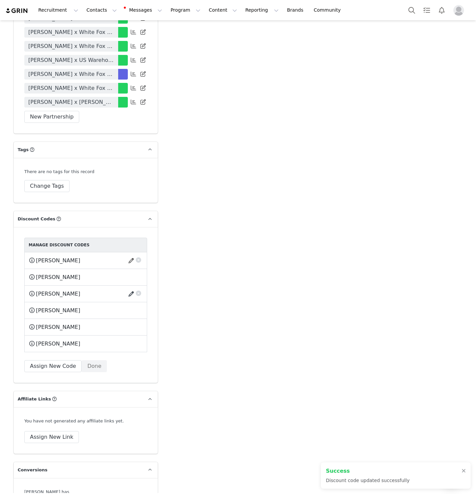
click at [130, 289] on button "button" at bounding box center [132, 294] width 9 height 11
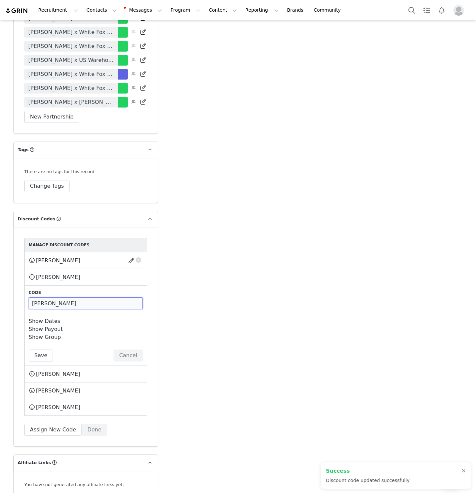
click at [56, 297] on input "[PERSON_NAME]" at bounding box center [86, 303] width 114 height 12
paste input "TT"
type input "[PERSON_NAME]"
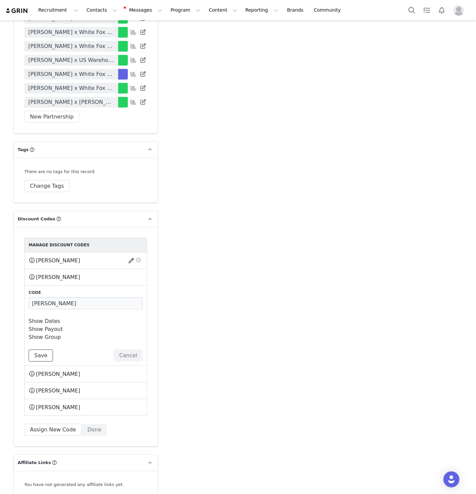
click at [37, 350] on button "Save" at bounding box center [41, 356] width 24 height 12
click at [37, 350] on div "Save Cancel" at bounding box center [86, 356] width 114 height 12
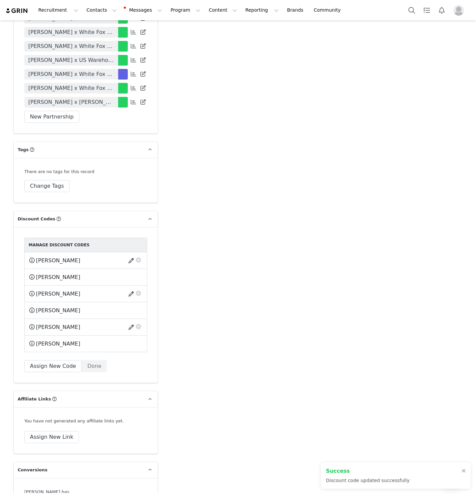
click at [54, 323] on span "[PERSON_NAME]" at bounding box center [58, 327] width 44 height 8
click at [129, 339] on button "button" at bounding box center [132, 344] width 9 height 11
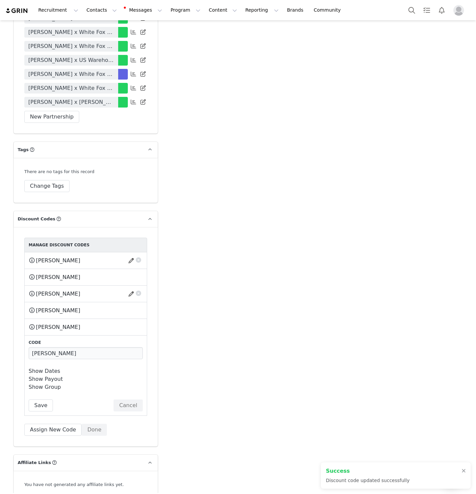
click at [42, 368] on link "Show Dates" at bounding box center [45, 371] width 32 height 6
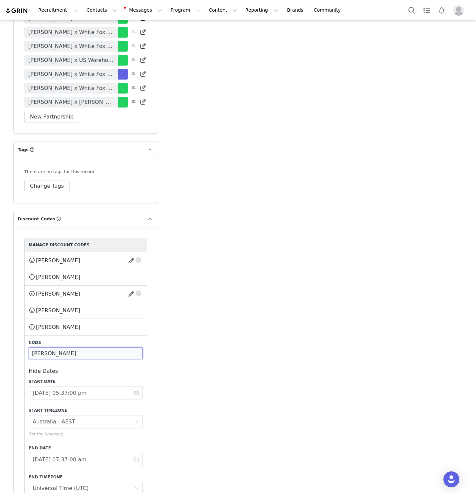
click at [44, 347] on input "[PERSON_NAME]" at bounding box center [86, 353] width 114 height 12
paste input "TT"
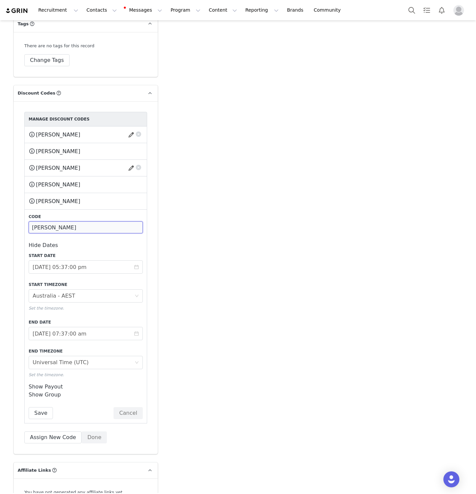
scroll to position [1799, 0]
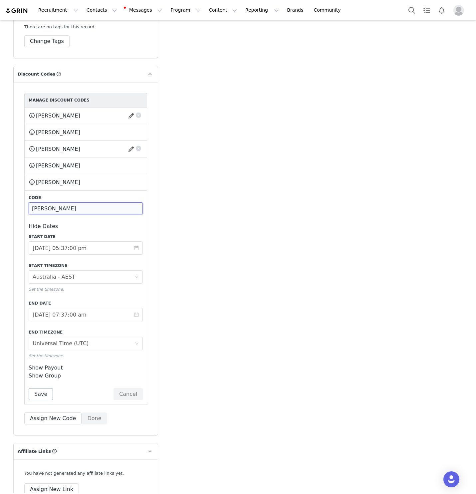
type input "[PERSON_NAME]"
click at [38, 388] on button "Save" at bounding box center [41, 394] width 24 height 12
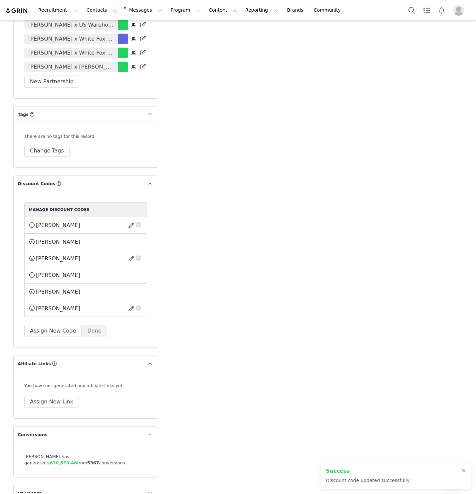
scroll to position [1688, 0]
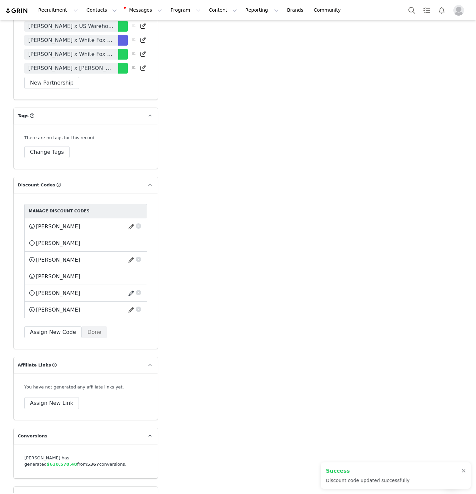
click at [129, 288] on button "button" at bounding box center [132, 293] width 9 height 11
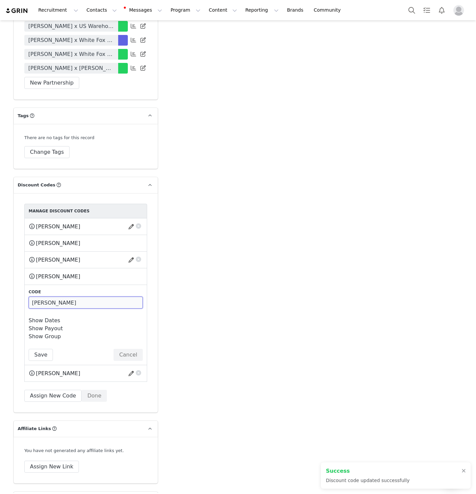
click at [99, 297] on input "[PERSON_NAME]" at bounding box center [86, 303] width 114 height 12
click at [99, 297] on input "LIZBETHIG" at bounding box center [86, 303] width 114 height 12
type input "LIZBETHIG"
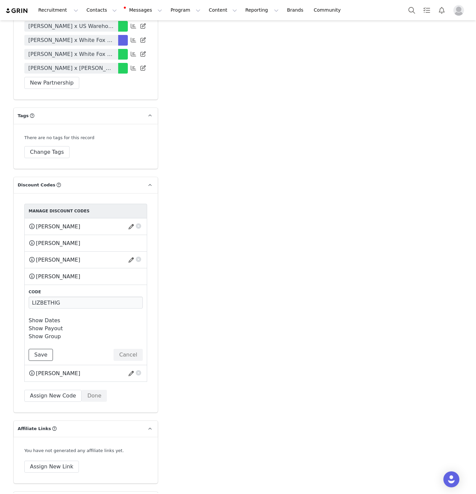
click at [44, 349] on button "Save" at bounding box center [41, 355] width 24 height 12
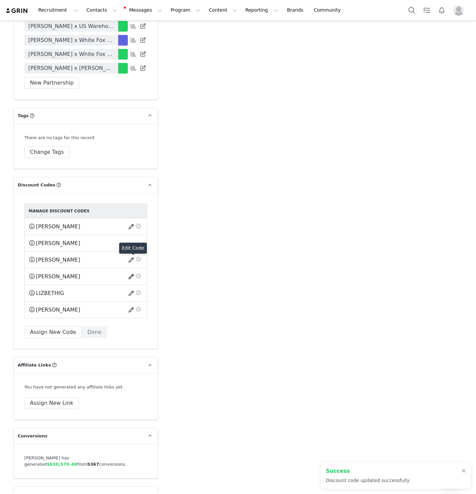
click at [132, 271] on button "button" at bounding box center [132, 276] width 9 height 11
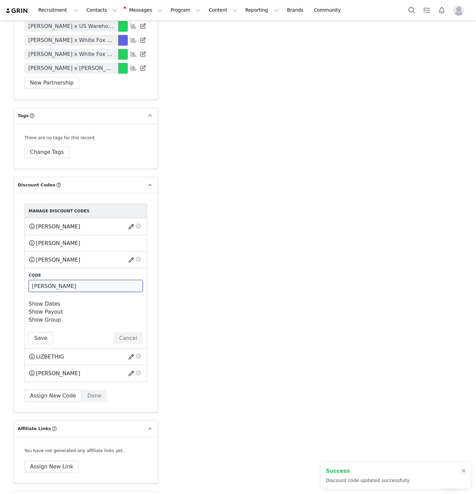
click at [66, 280] on input "[PERSON_NAME]" at bounding box center [86, 286] width 114 height 12
paste input "IG"
type input "LIZBETHIG"
click at [38, 332] on button "Save" at bounding box center [41, 338] width 24 height 12
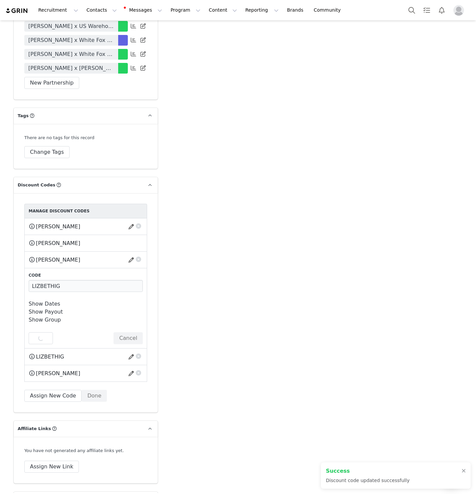
click at [38, 332] on div "Save Cancel" at bounding box center [86, 338] width 114 height 12
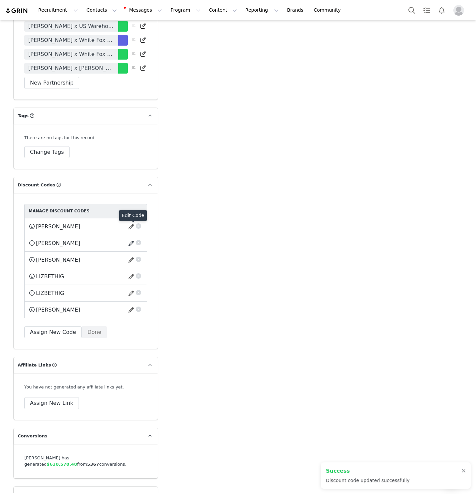
click at [131, 238] on button "button" at bounding box center [132, 243] width 9 height 11
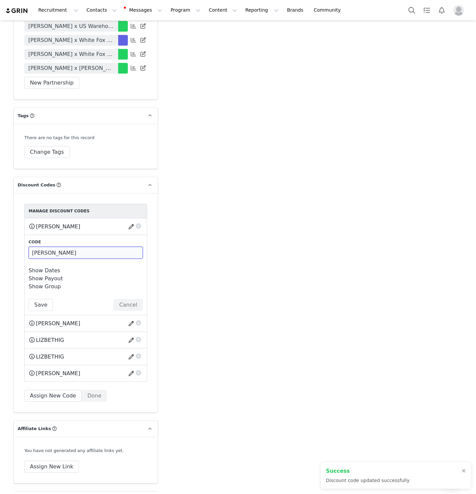
click at [65, 247] on input "[PERSON_NAME]" at bounding box center [86, 253] width 114 height 12
paste input "IG"
type input "LIZBETHIG"
click at [36, 299] on button "Save" at bounding box center [41, 305] width 24 height 12
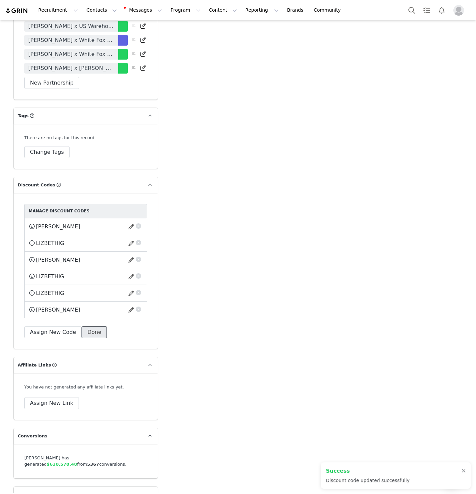
click at [94, 326] on button "Done" at bounding box center [94, 332] width 25 height 12
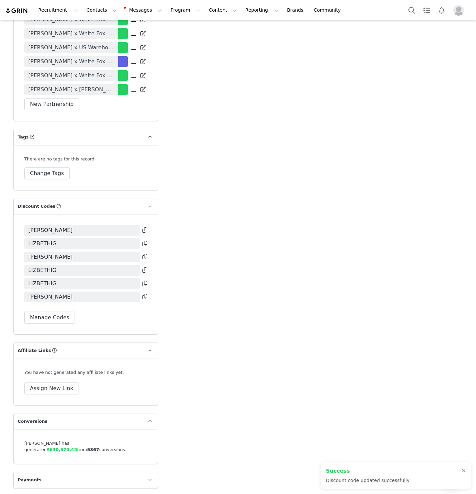
scroll to position [1654, 0]
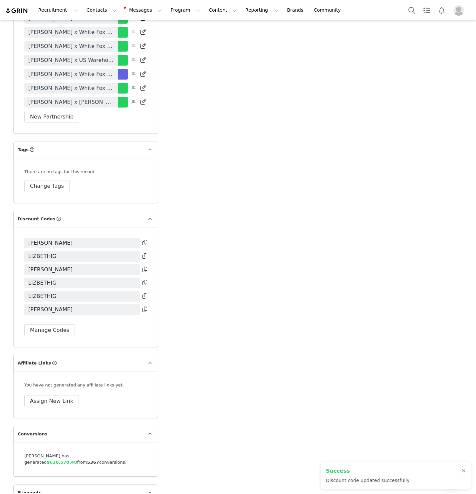
click at [144, 240] on icon at bounding box center [145, 242] width 5 height 5
click at [107, 98] on span "[PERSON_NAME] x [PERSON_NAME] 2025" at bounding box center [71, 102] width 86 height 8
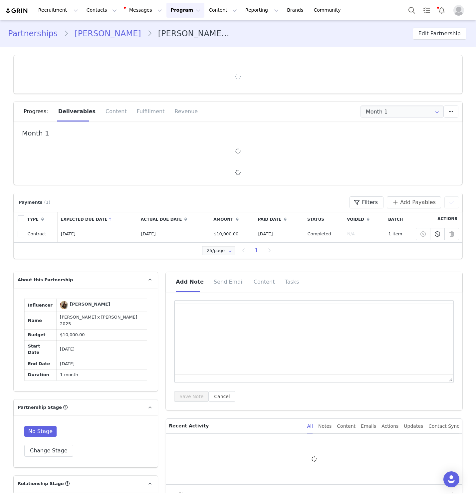
type input "+1 ([GEOGRAPHIC_DATA])"
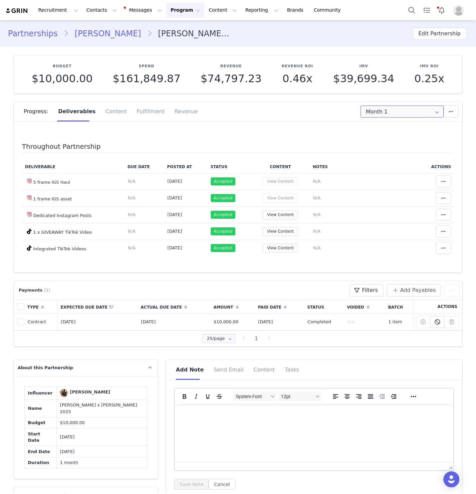
click at [402, 114] on input "Month 1" at bounding box center [402, 112] width 83 height 12
click at [281, 138] on div "Throughout Partnership Deliverable Due Date Posted At Status Content Notes Acti…" at bounding box center [238, 199] width 449 height 147
